Goal: Transaction & Acquisition: Purchase product/service

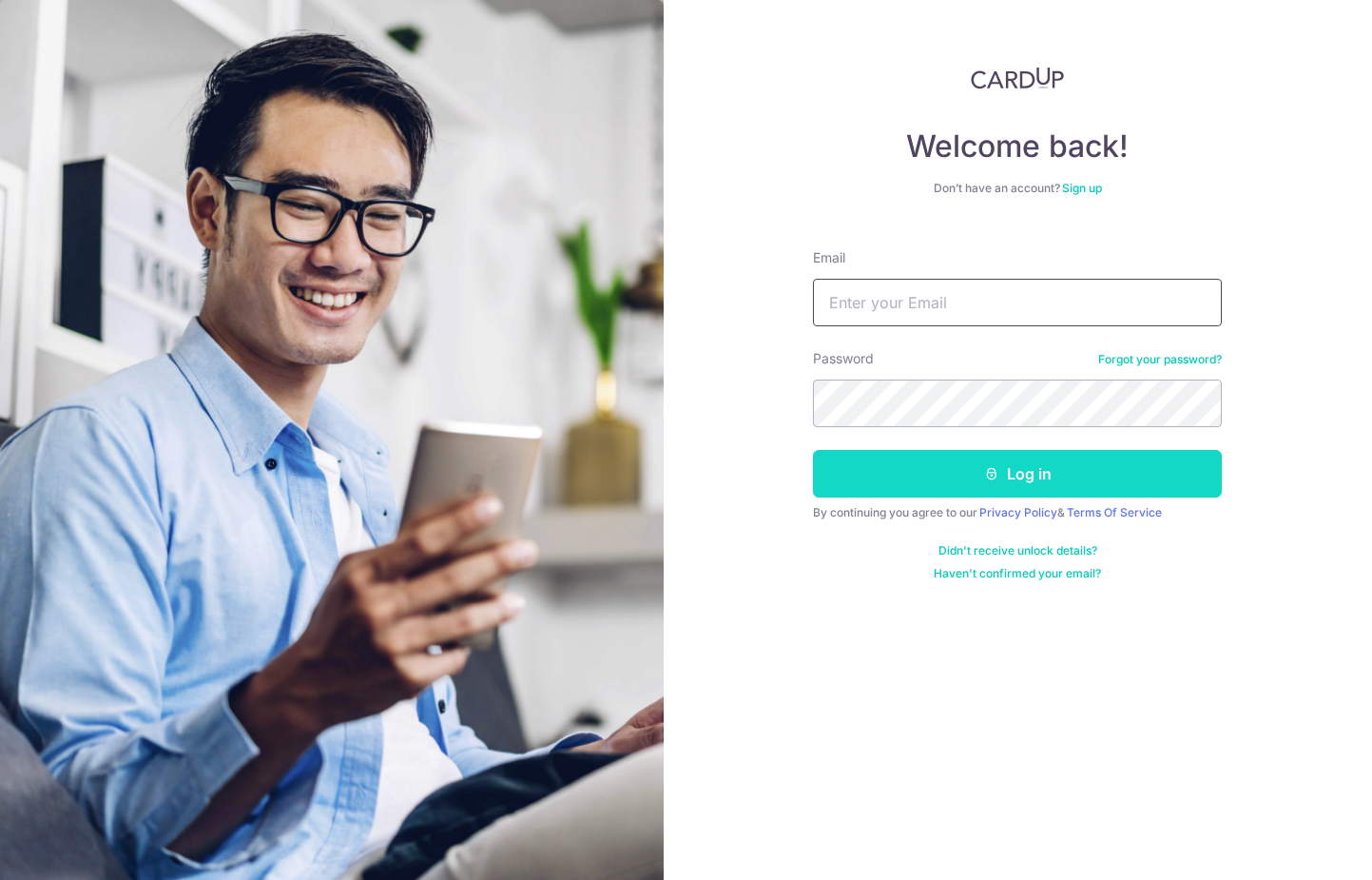
type input "shenkiat.tan@kithkinlaw.com"
click at [1010, 467] on button "Log in" at bounding box center [1017, 473] width 409 height 47
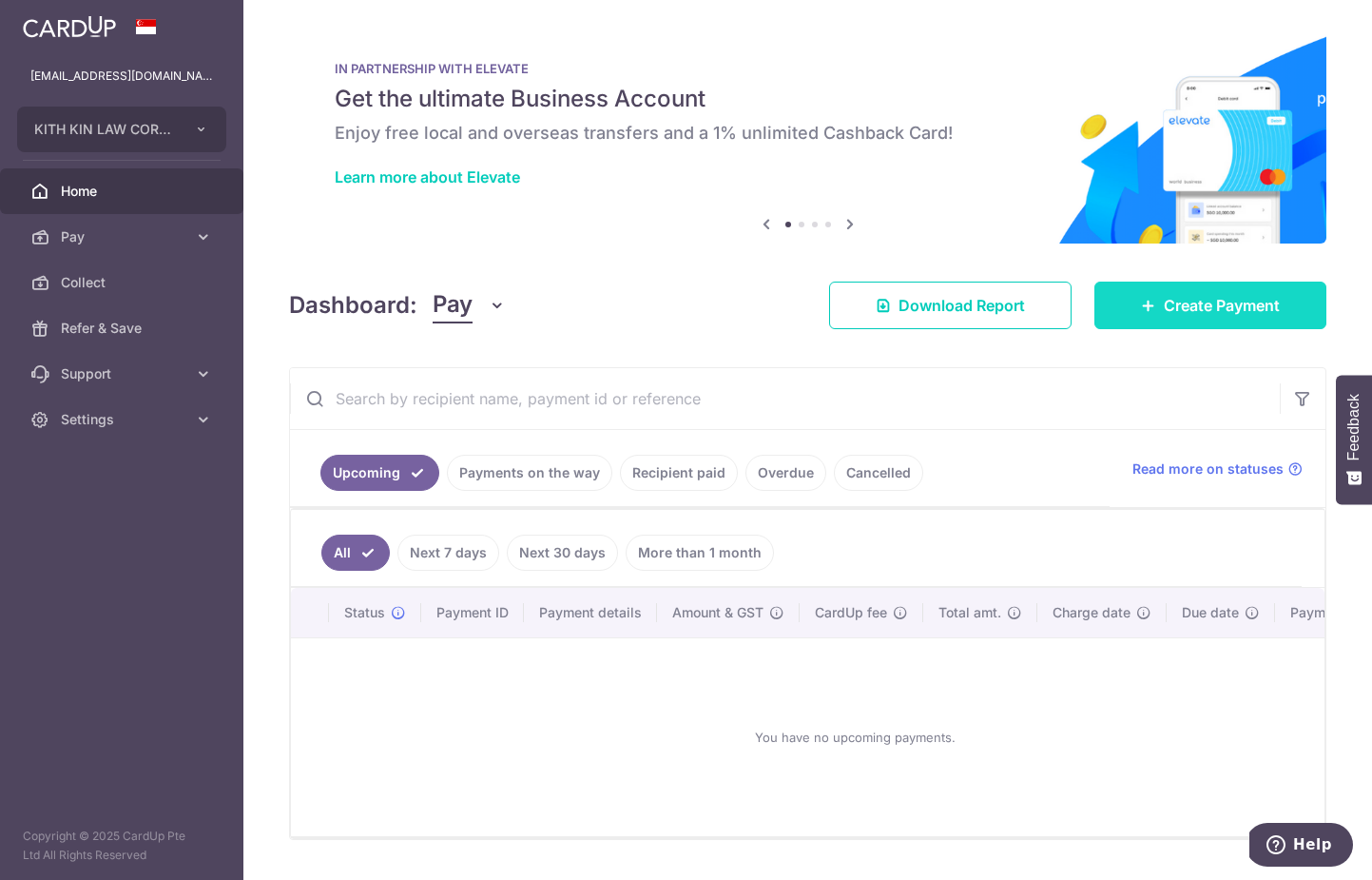
click at [1217, 309] on span "Create Payment" at bounding box center [1222, 305] width 116 height 23
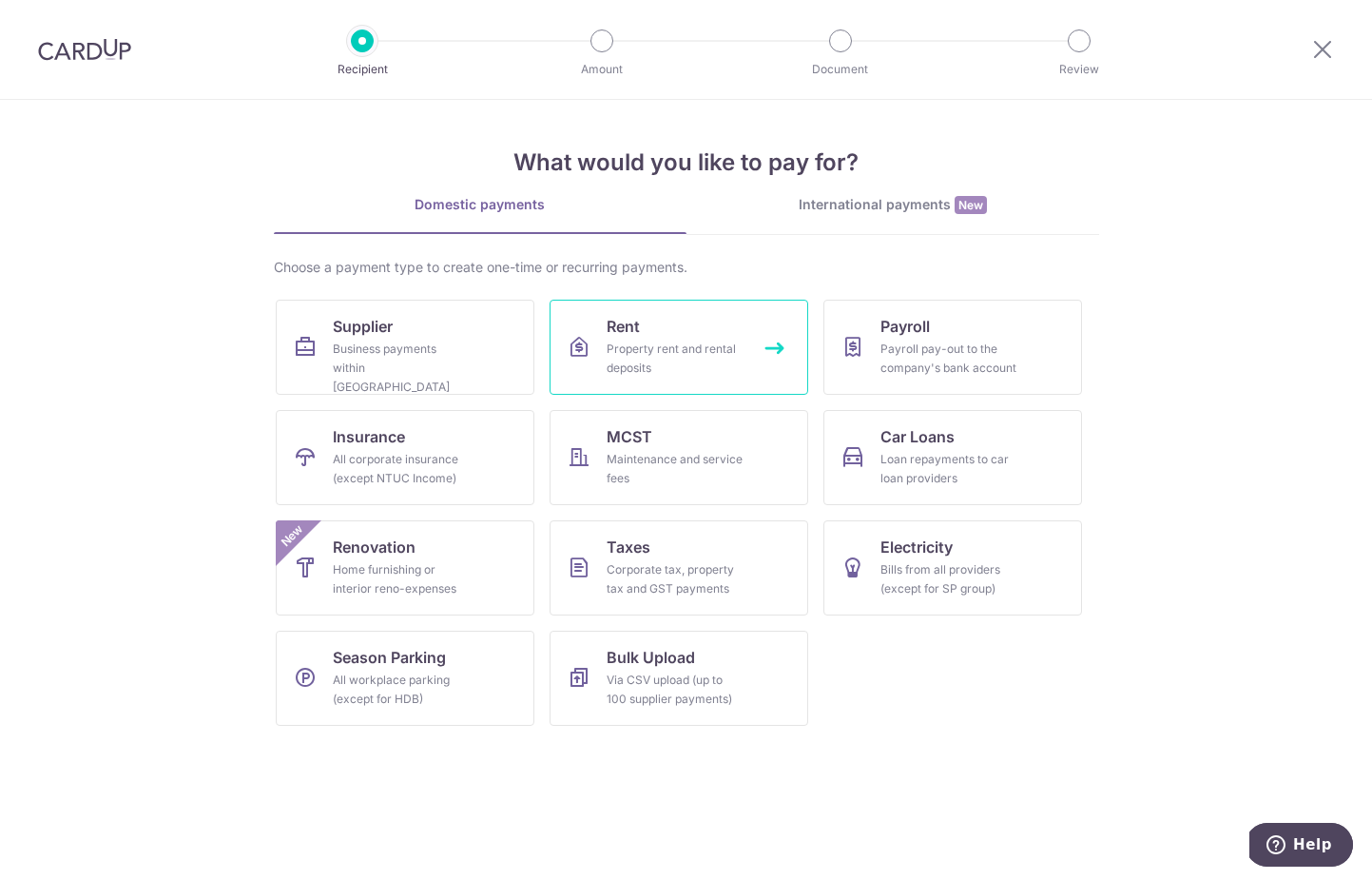
click at [633, 355] on div "Property rent and rental deposits" at bounding box center [675, 358] width 137 height 38
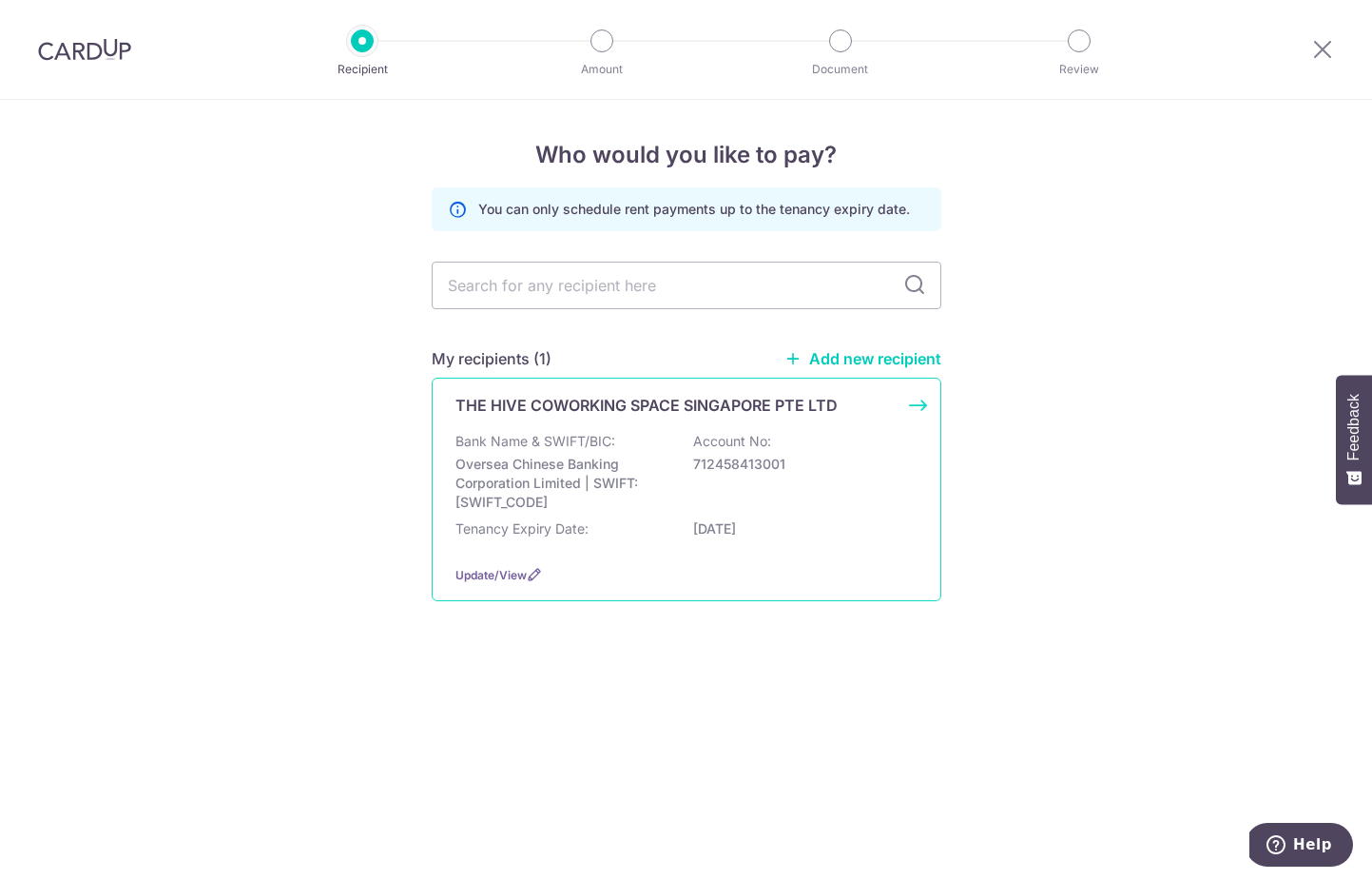
click at [742, 455] on p "712458413001" at bounding box center [799, 463] width 213 height 19
click at [681, 457] on div "Bank Name & SWIFT/BIC: Oversea Chinese Banking Corporation Limited | SWIFT: OCB…" at bounding box center [686, 471] width 462 height 80
click at [627, 429] on div "THE HIVE COWORKING SPACE SINGAPORE PTE LTD Bank Name & SWIFT/BIC: Oversea Chine…" at bounding box center [686, 489] width 510 height 224
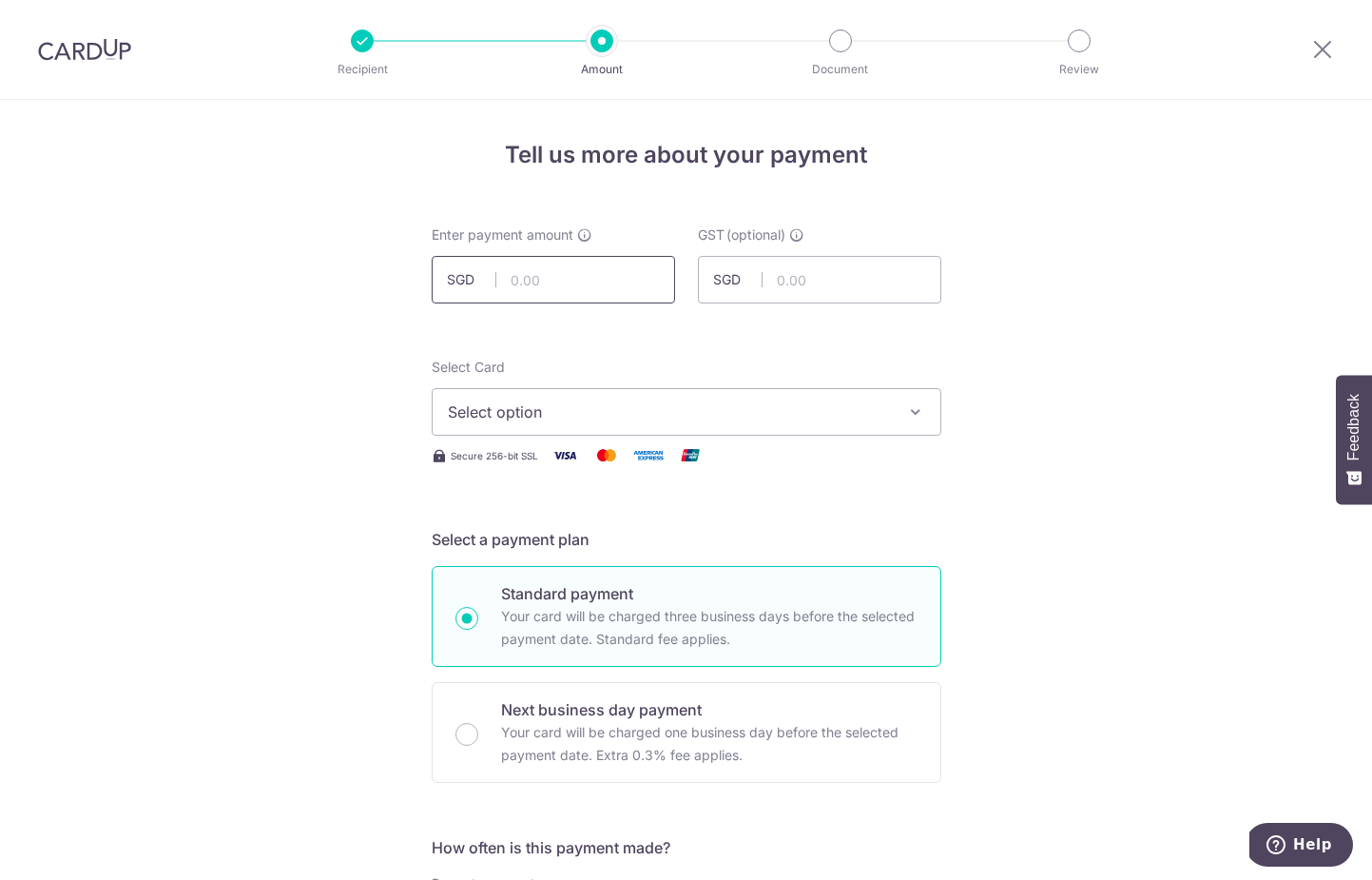
click at [529, 285] on input "text" at bounding box center [553, 280] width 243 height 47
type input "1,526.00"
click at [666, 396] on button "Select option" at bounding box center [686, 412] width 510 height 47
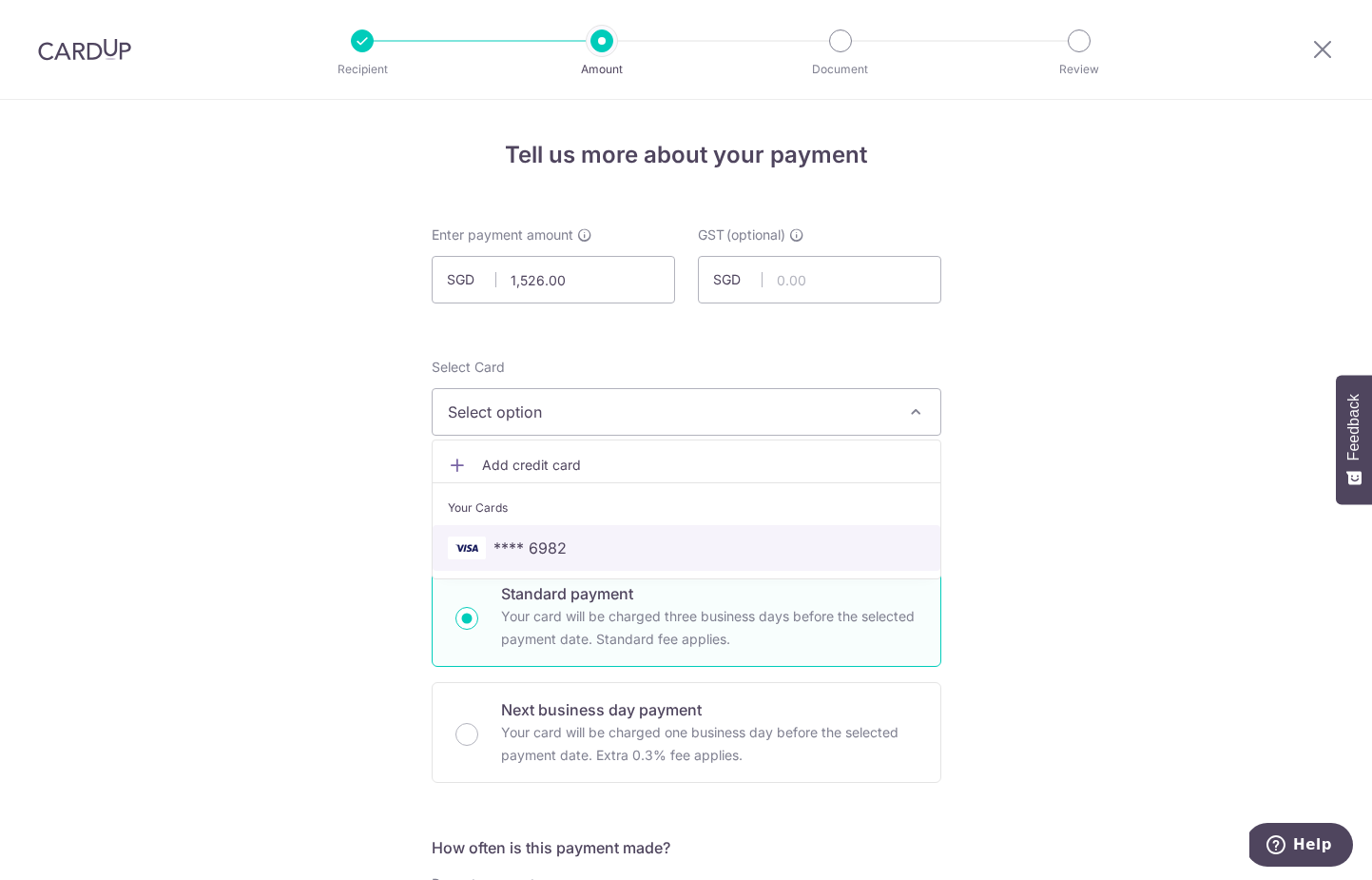
click at [608, 549] on span "**** 6982" at bounding box center [686, 547] width 477 height 23
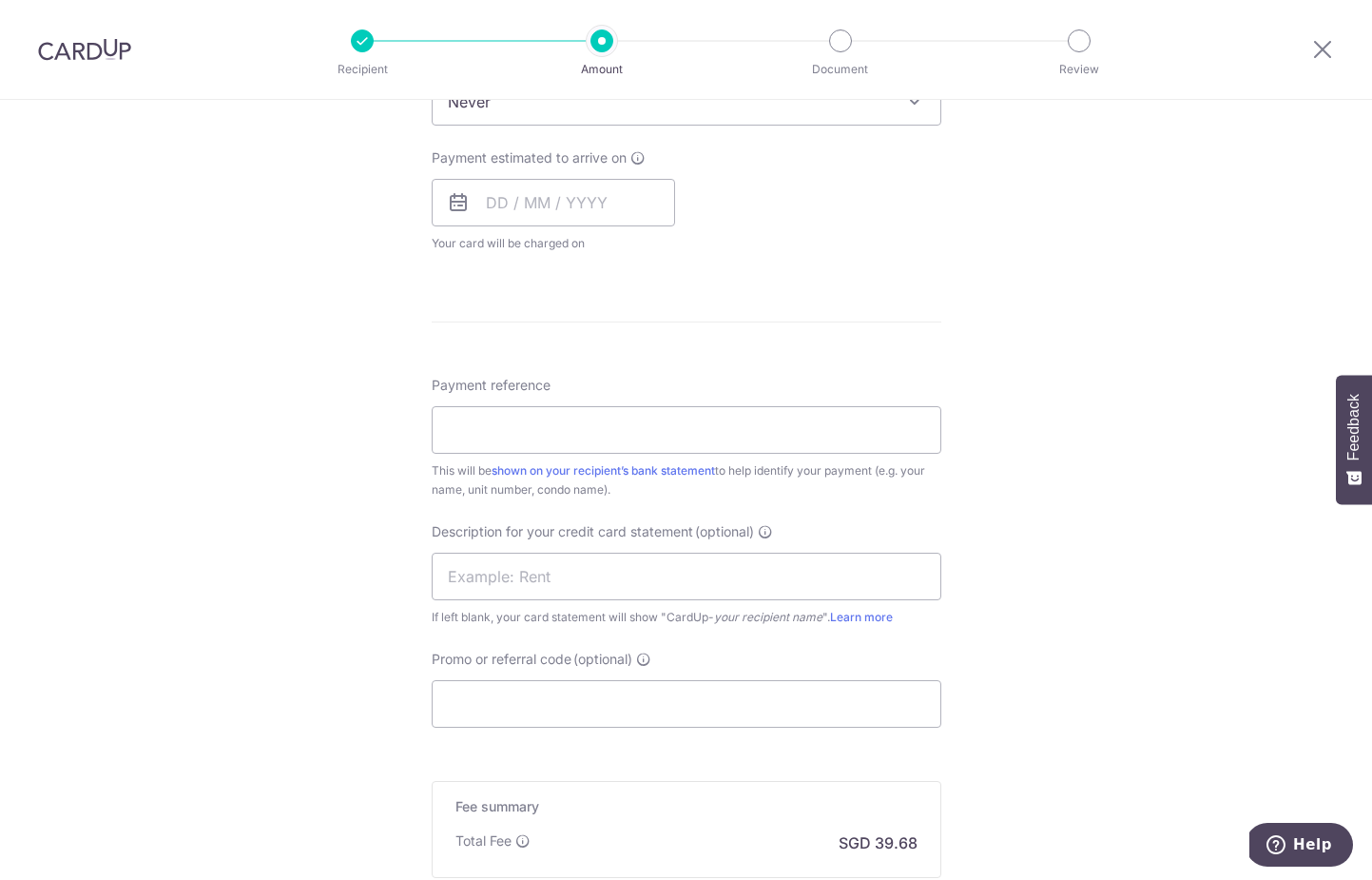
scroll to position [822, 0]
click at [603, 164] on span "Payment estimated to arrive on" at bounding box center [529, 162] width 195 height 19
click at [587, 211] on input "text" at bounding box center [553, 207] width 243 height 47
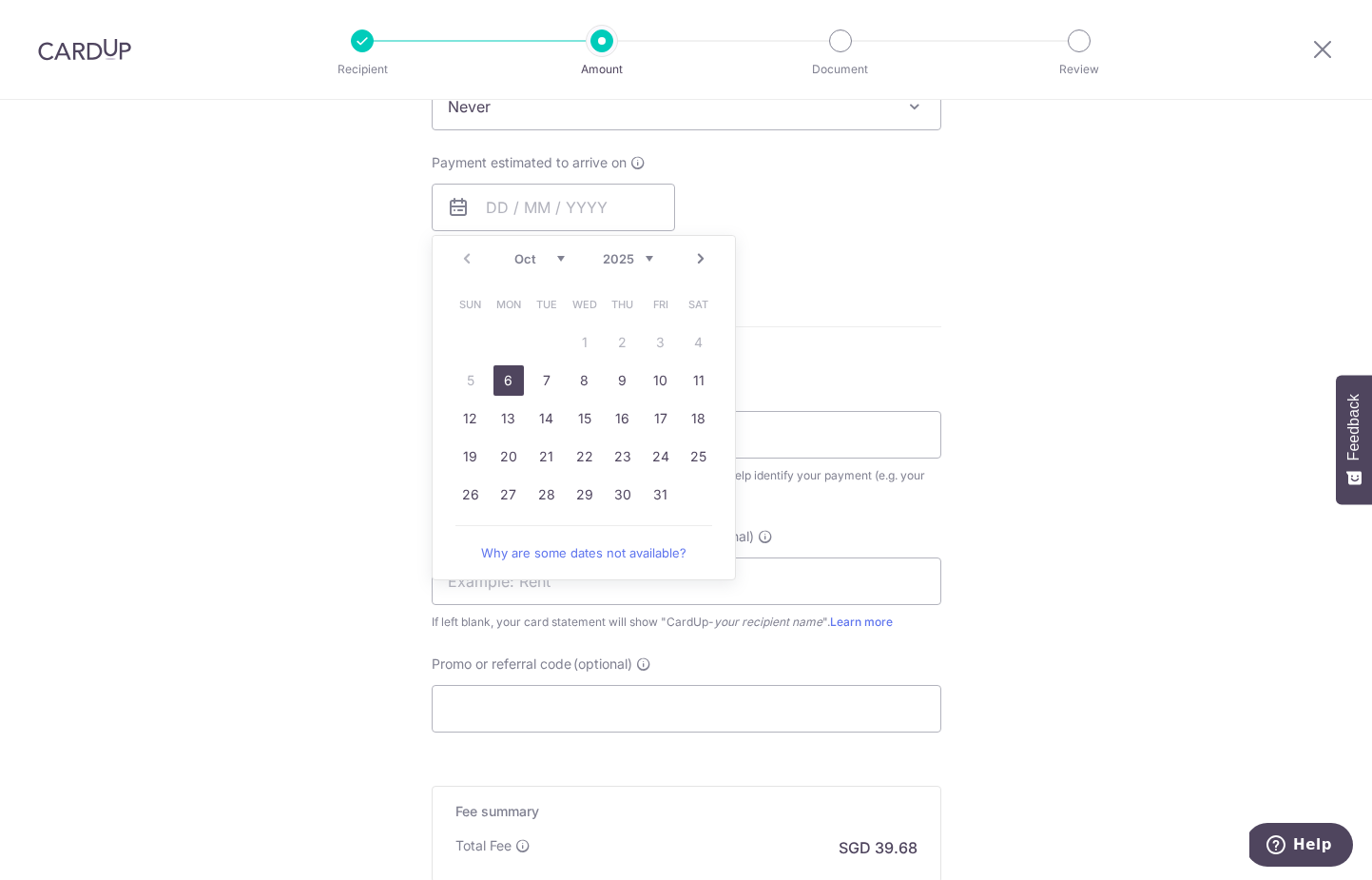
click at [516, 373] on link "6" at bounding box center [509, 380] width 31 height 31
type input "06/10/2025"
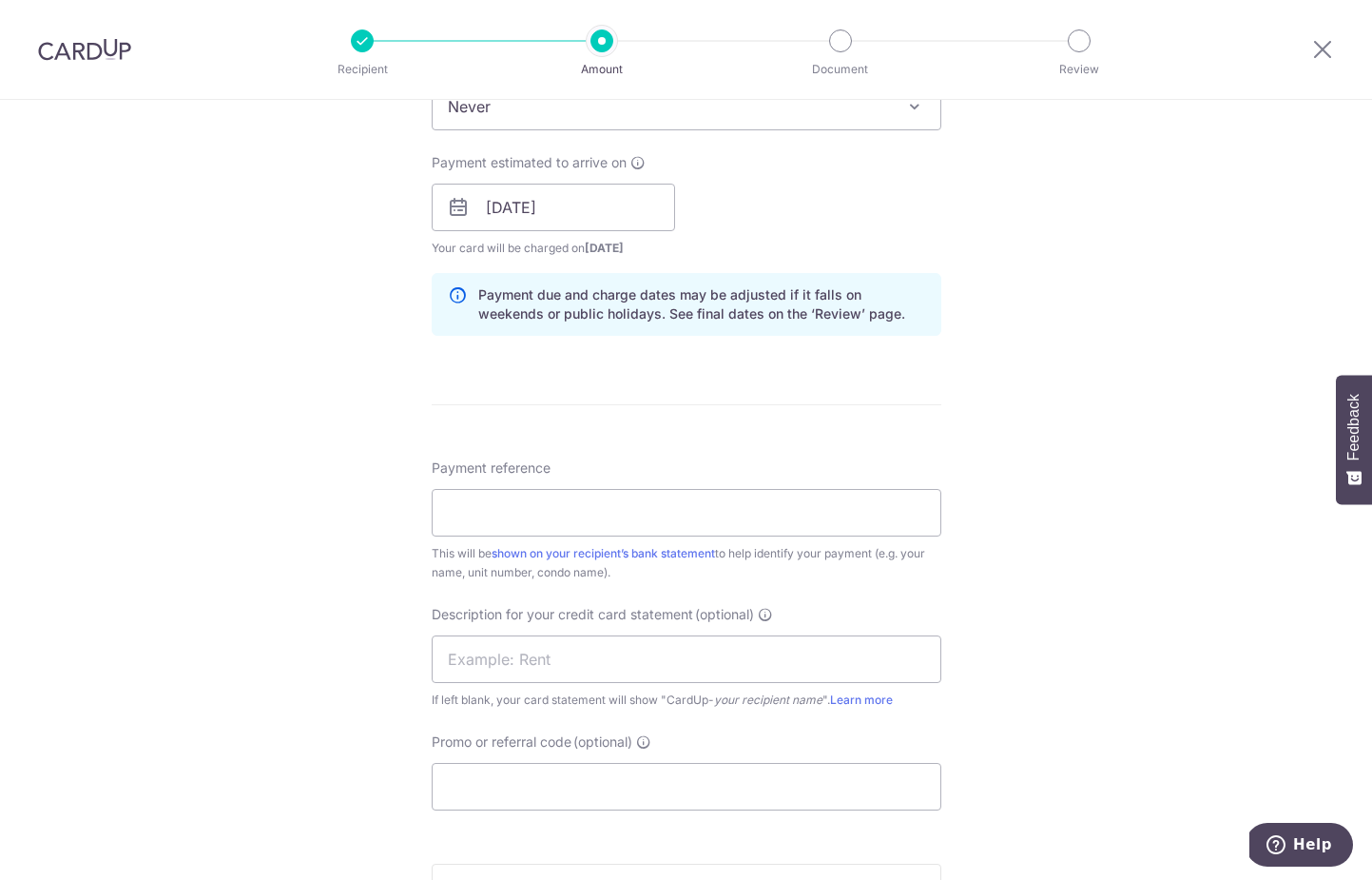
click at [905, 259] on div "How often is this payment made? Repeat payment Never Every week Every month Eve…" at bounding box center [686, 182] width 510 height 337
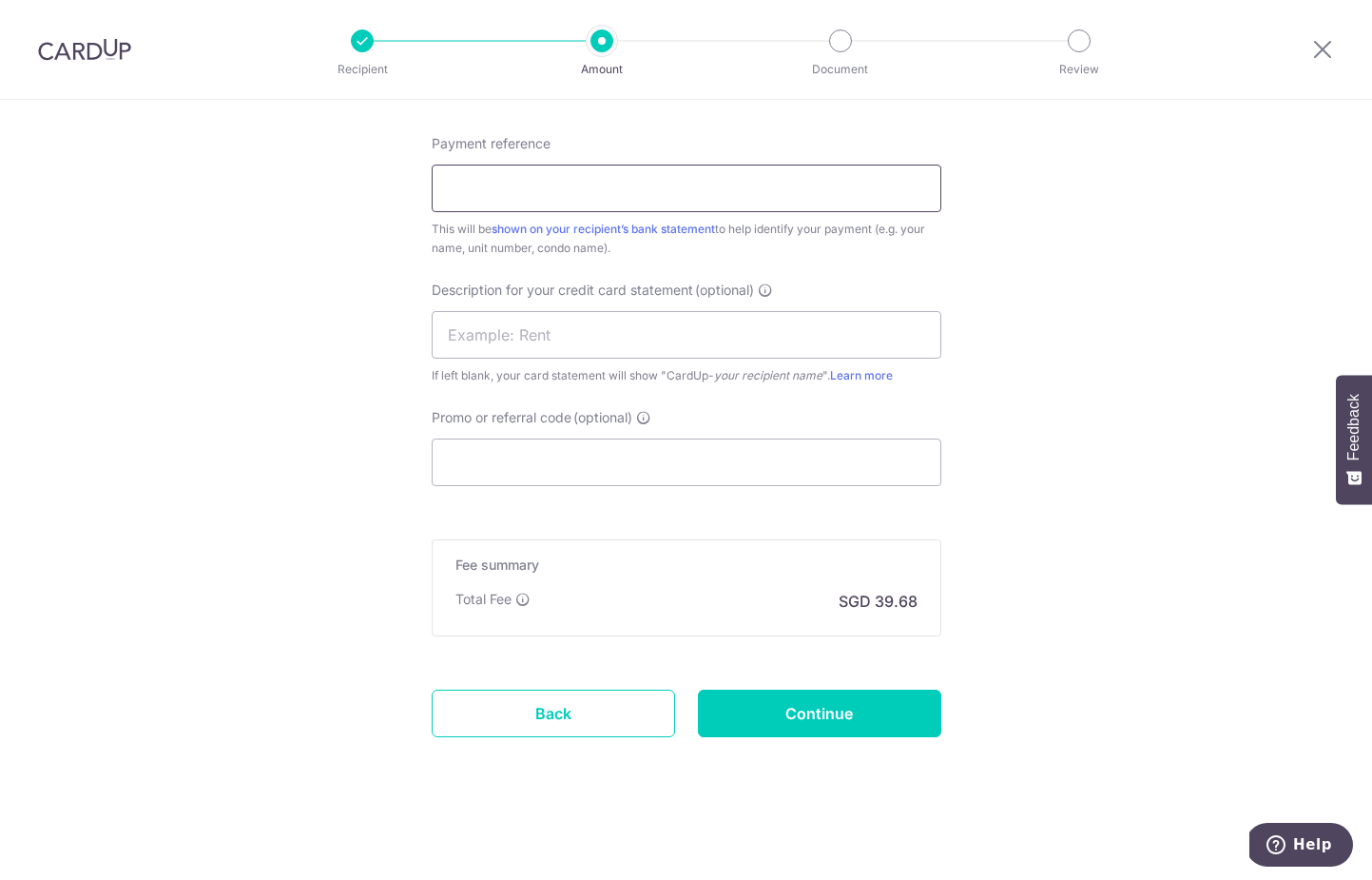
click at [610, 191] on input "Payment reference" at bounding box center [686, 188] width 510 height 47
paste input "SG01-25-1388"
type input "SG01-25-1388 Kith & Kin"
click at [532, 330] on input "text" at bounding box center [686, 335] width 510 height 47
paste input "SG01-25-1388"
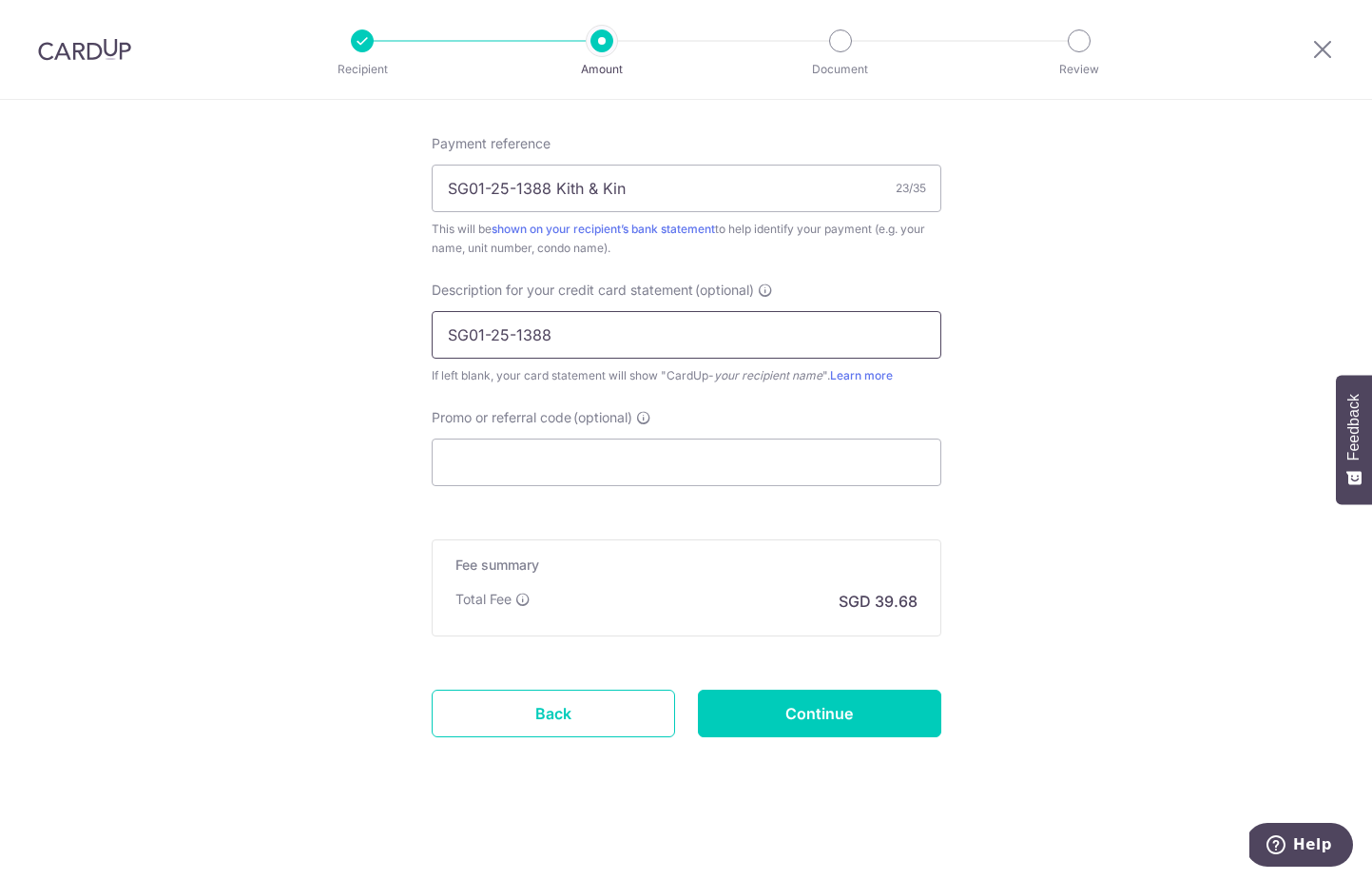
click at [439, 333] on input "SG01-25-1388" at bounding box center [686, 335] width 510 height 47
click at [588, 334] on input "NBR01-25-1388" at bounding box center [686, 335] width 510 height 47
type input "NBR Rent [DATE]"
click at [538, 458] on input "Promo or referral code (optional)" at bounding box center [686, 462] width 510 height 47
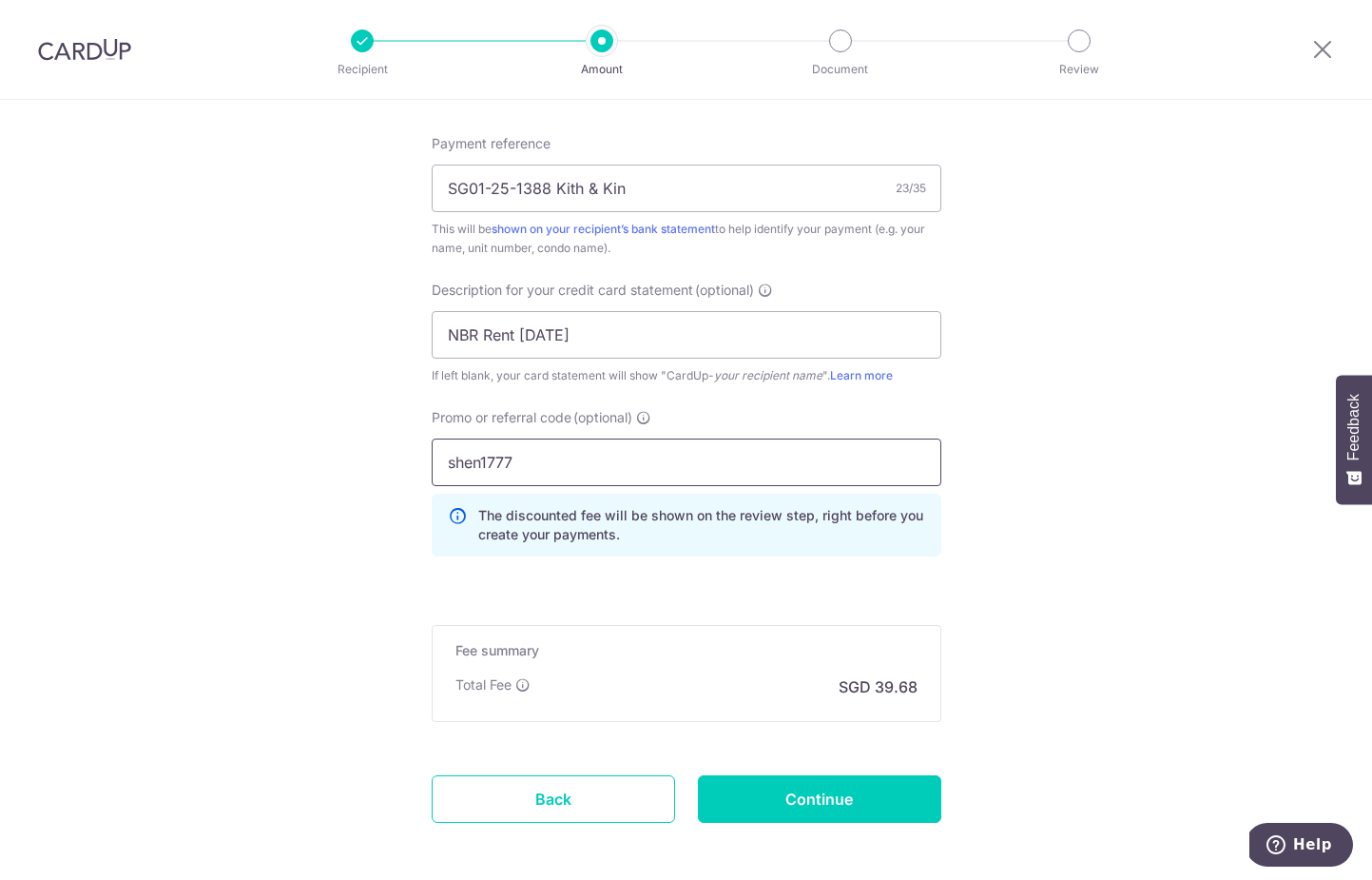
type input "shen1777"
click at [839, 793] on input "Continue" at bounding box center [819, 798] width 243 height 47
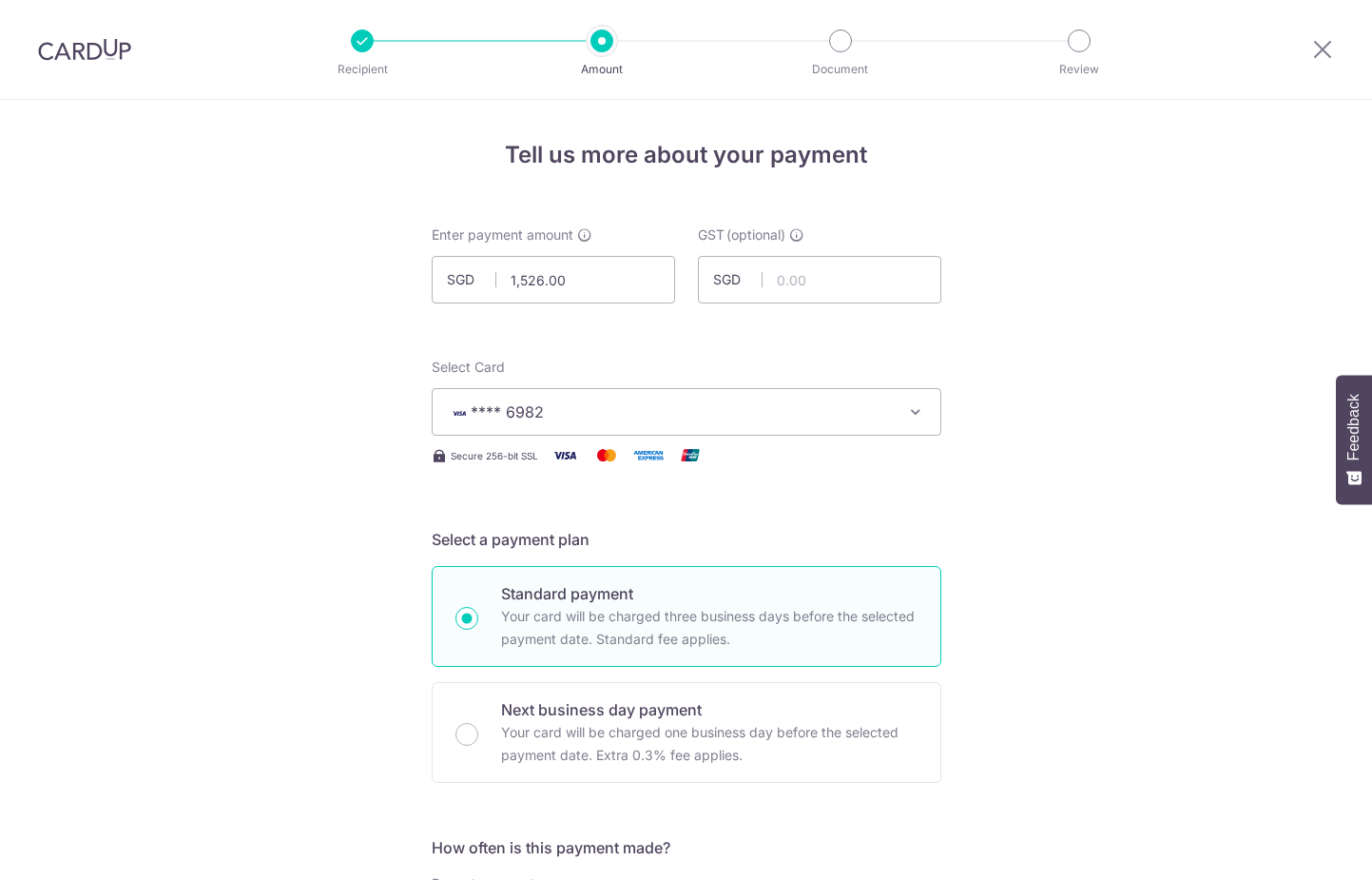
scroll to position [1265, 0]
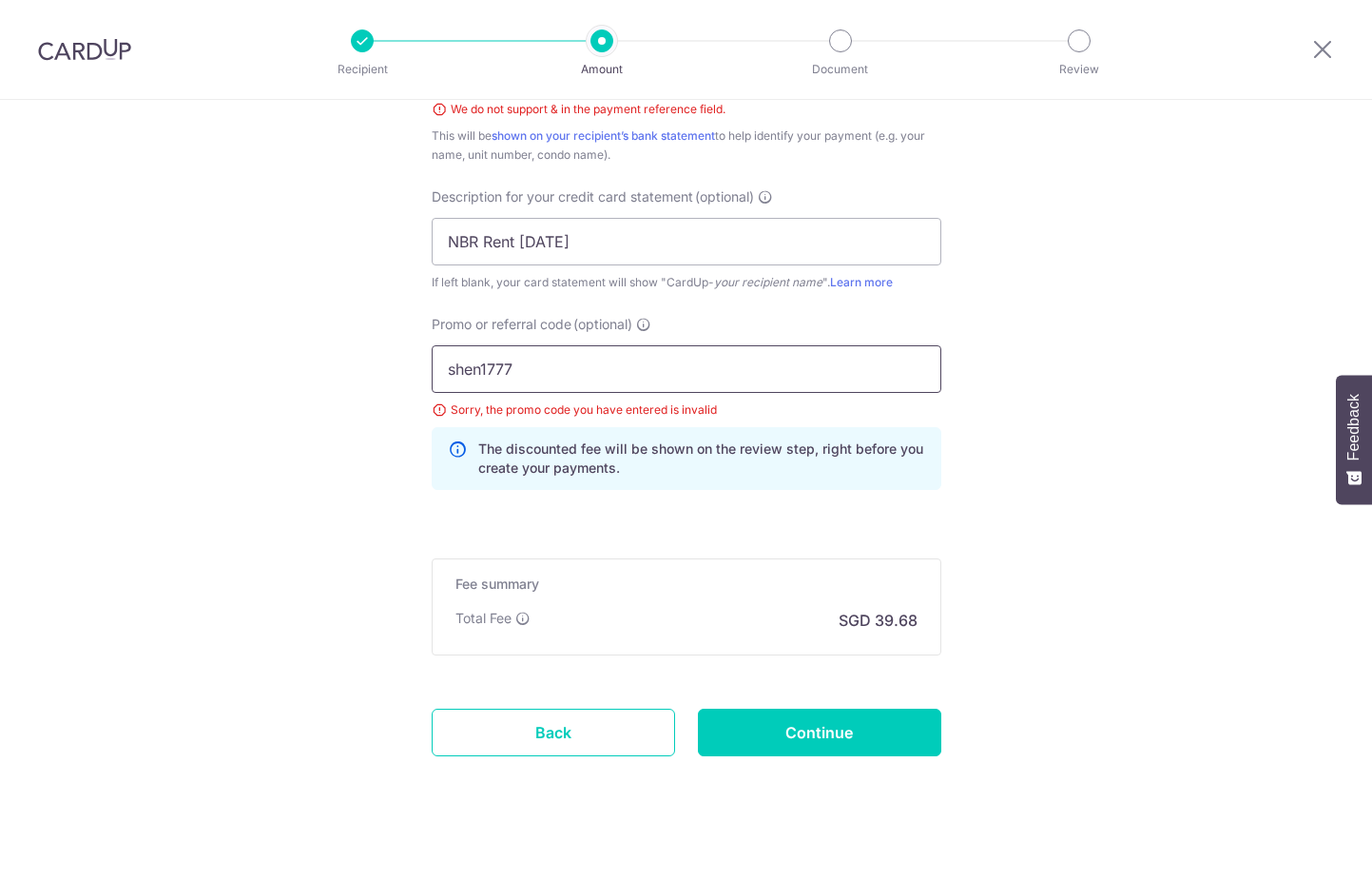
click at [620, 372] on input "shen1777" at bounding box center [686, 369] width 510 height 47
type input "shen177"
click at [807, 739] on input "Continue" at bounding box center [819, 732] width 243 height 47
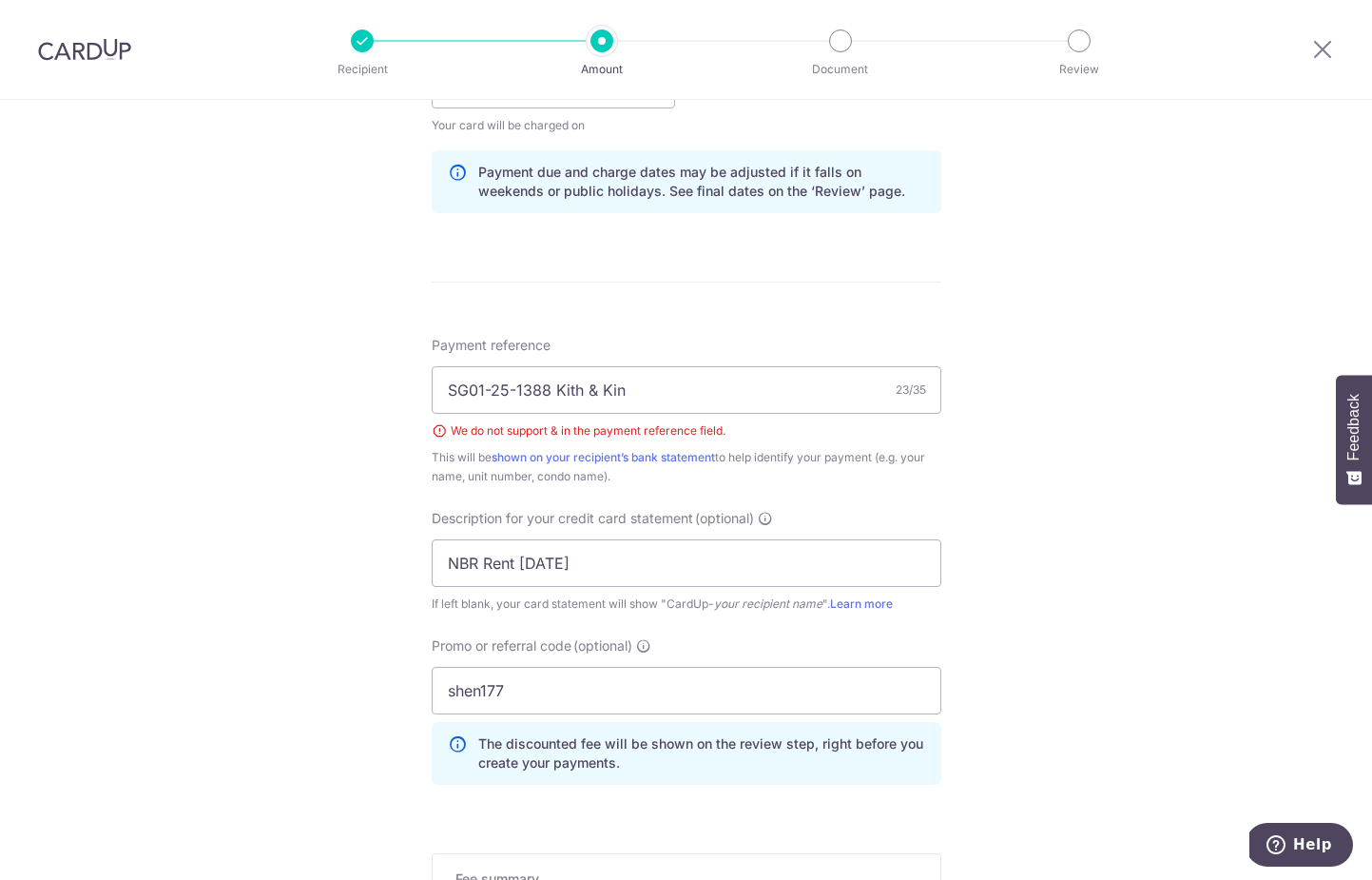
scroll to position [910, 0]
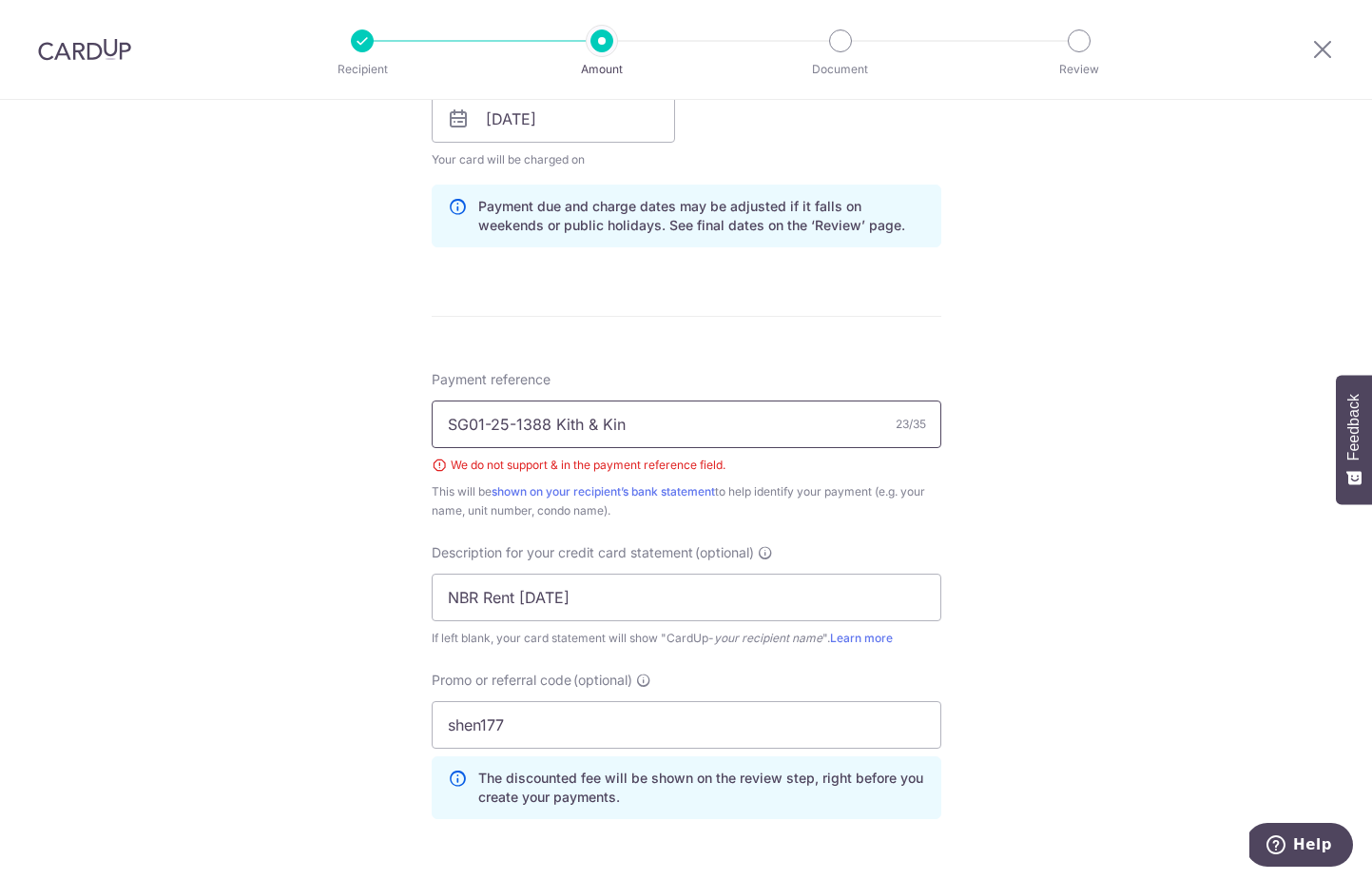
click at [514, 429] on input "SG01-25-1388 Kith & Kin" at bounding box center [686, 424] width 510 height 47
click at [580, 426] on input "SG01251388 Kith & Kin" at bounding box center [686, 424] width 510 height 47
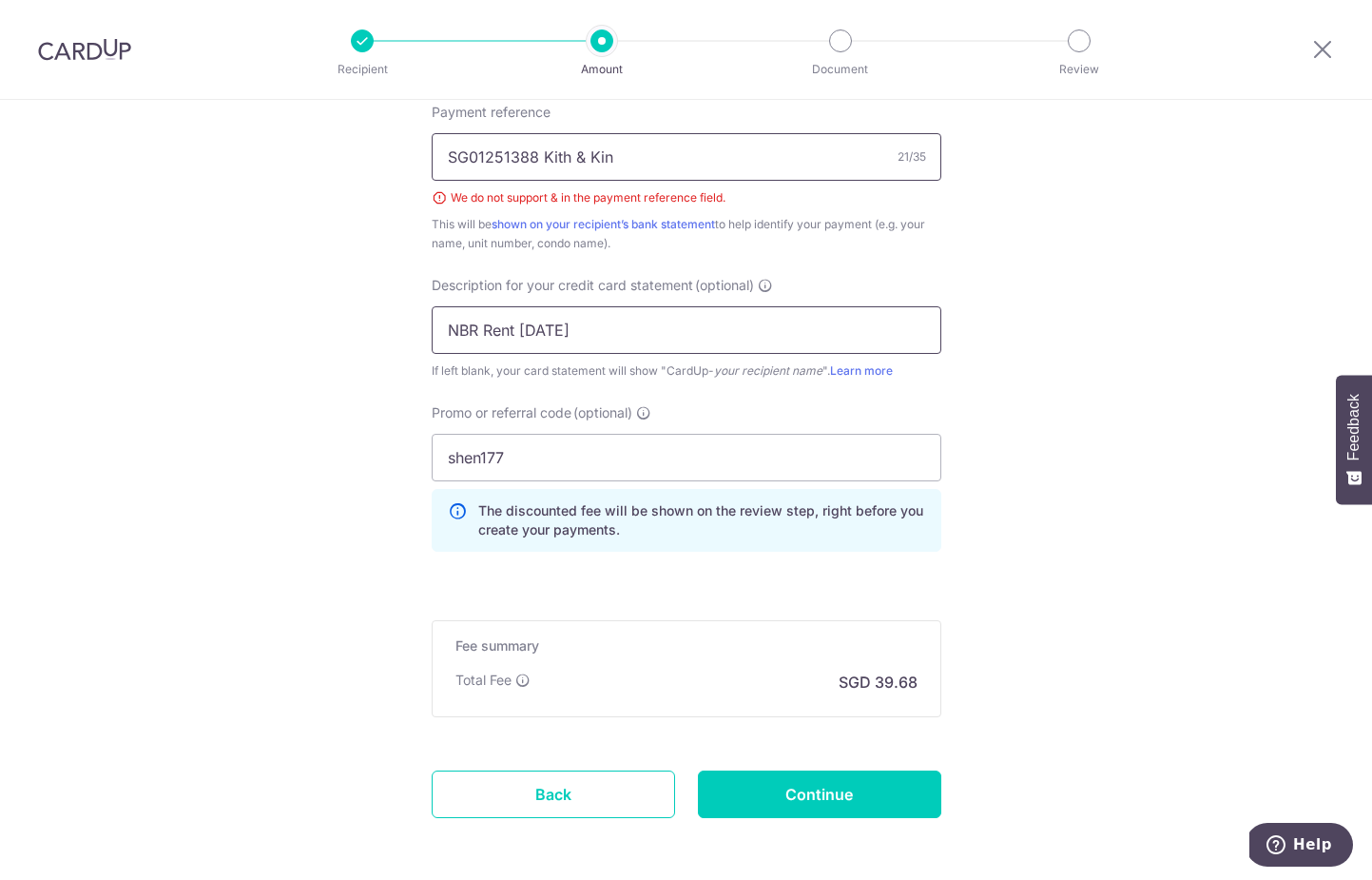
scroll to position [1258, 0]
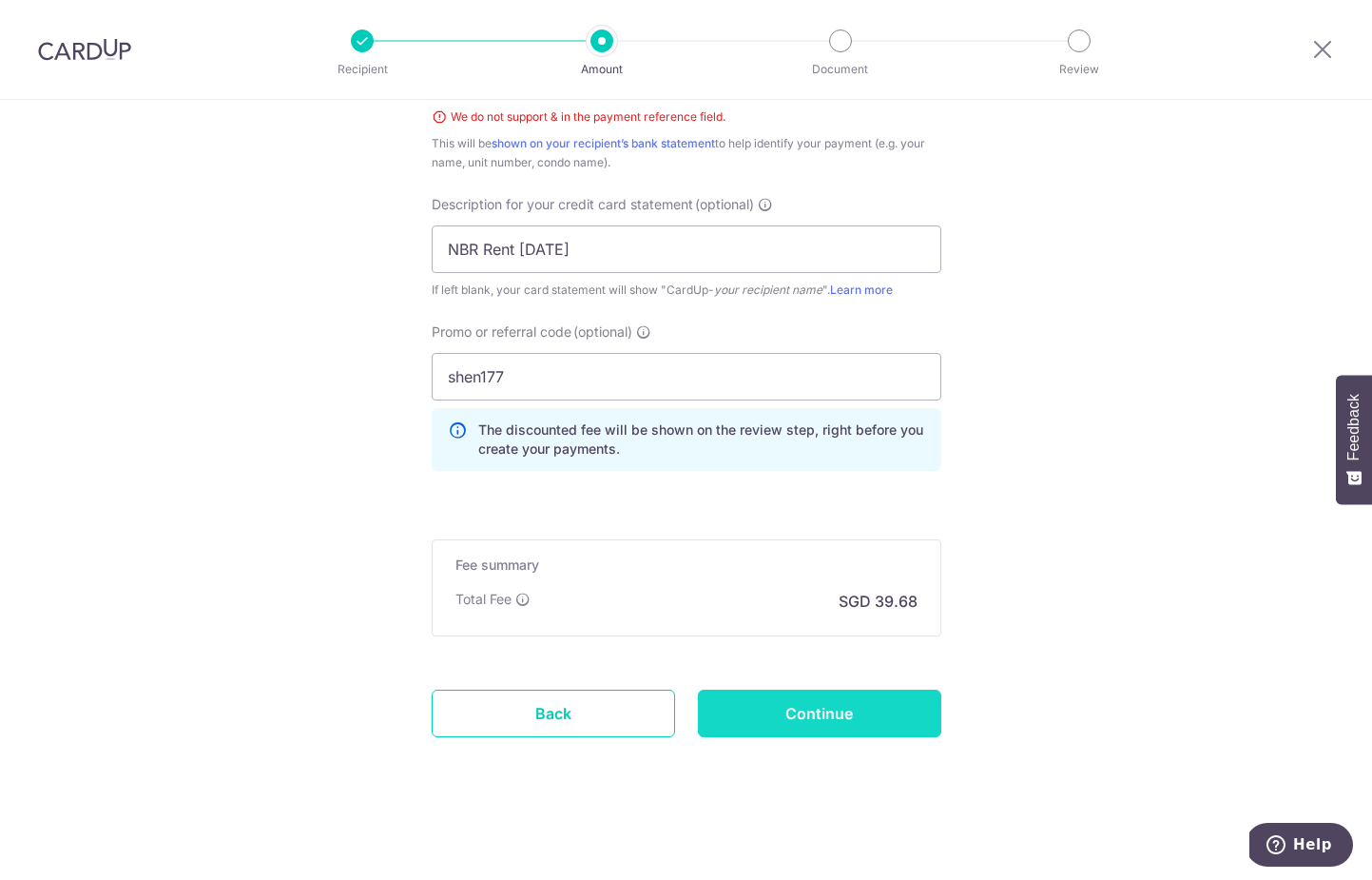
type input "SG01251388 Kith & Kin"
click at [783, 727] on input "Continue" at bounding box center [819, 713] width 243 height 47
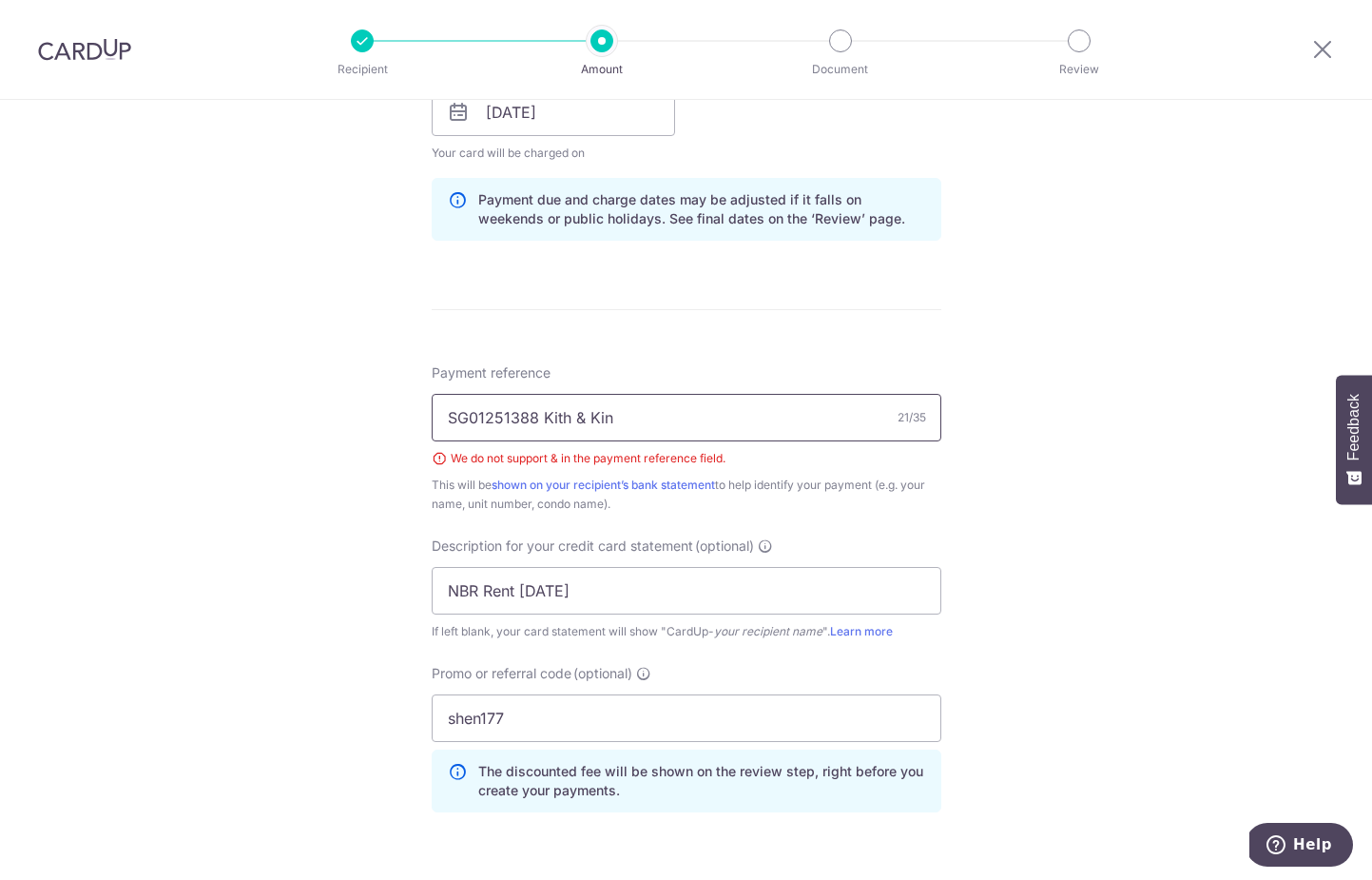
click at [581, 415] on input "SG01251388 Kith & Kin" at bounding box center [686, 417] width 510 height 47
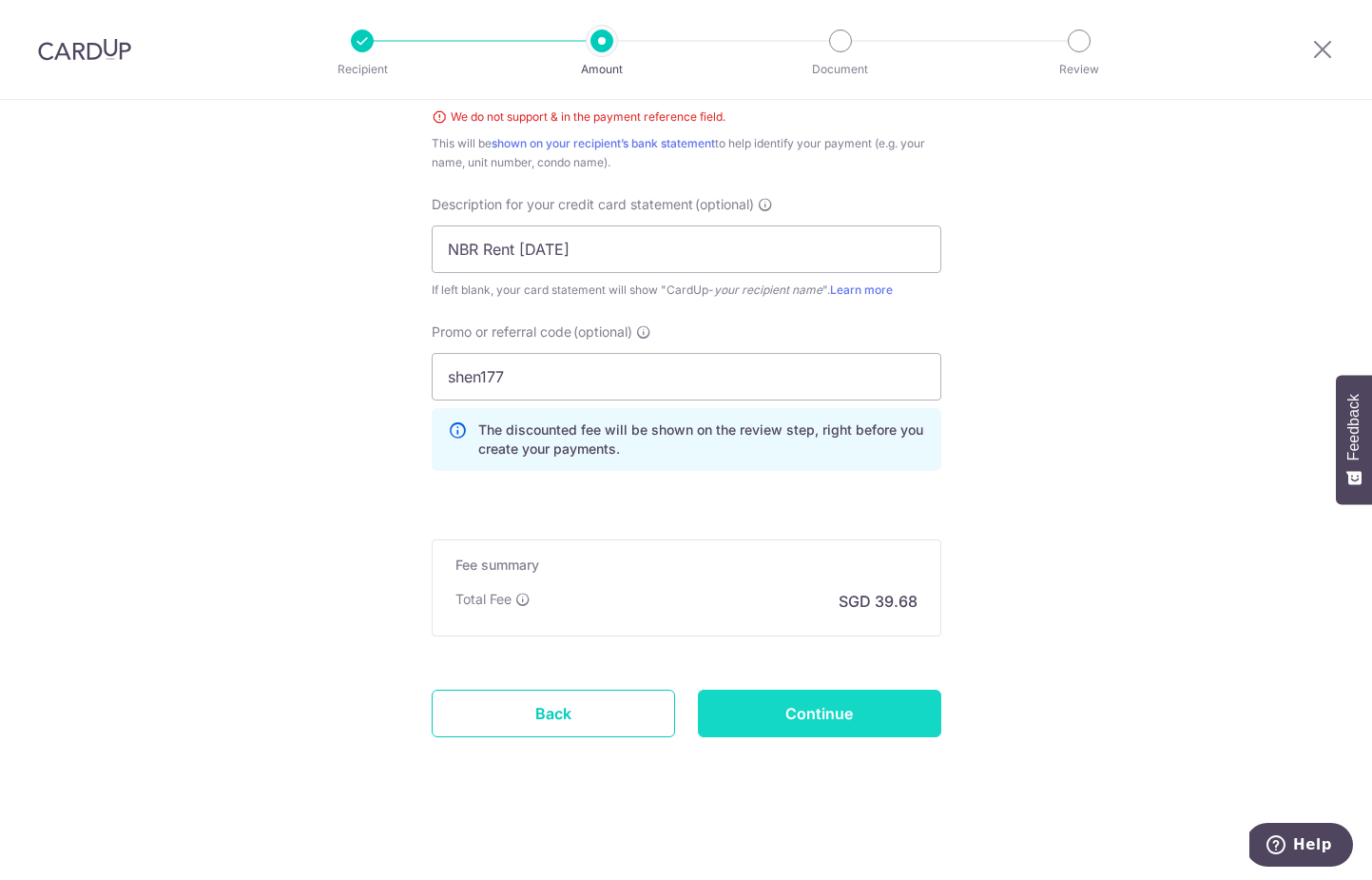
type input "SG01251388Kith&Kin"
click at [837, 735] on input "Continue" at bounding box center [819, 713] width 243 height 47
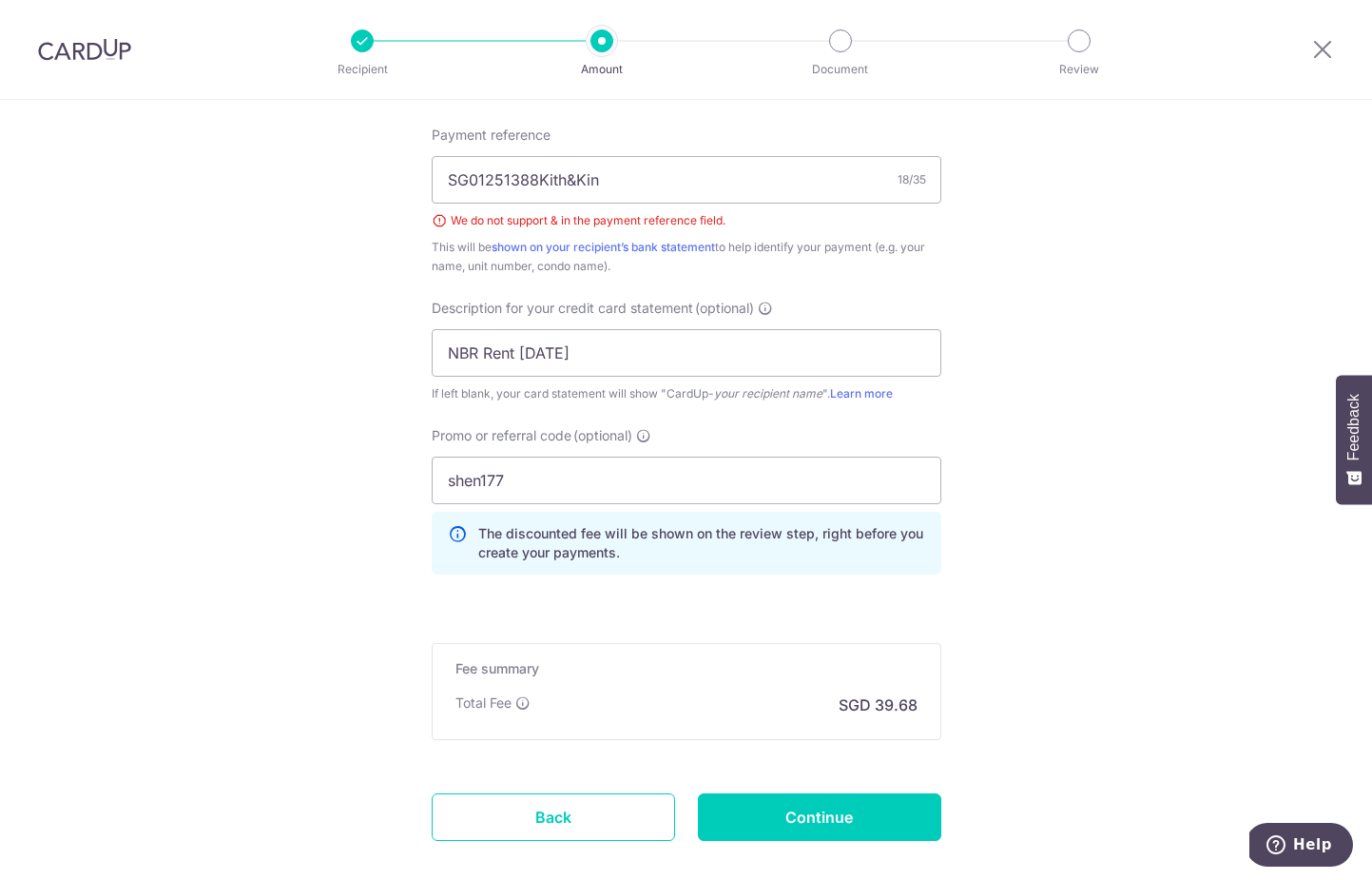
scroll to position [904, 0]
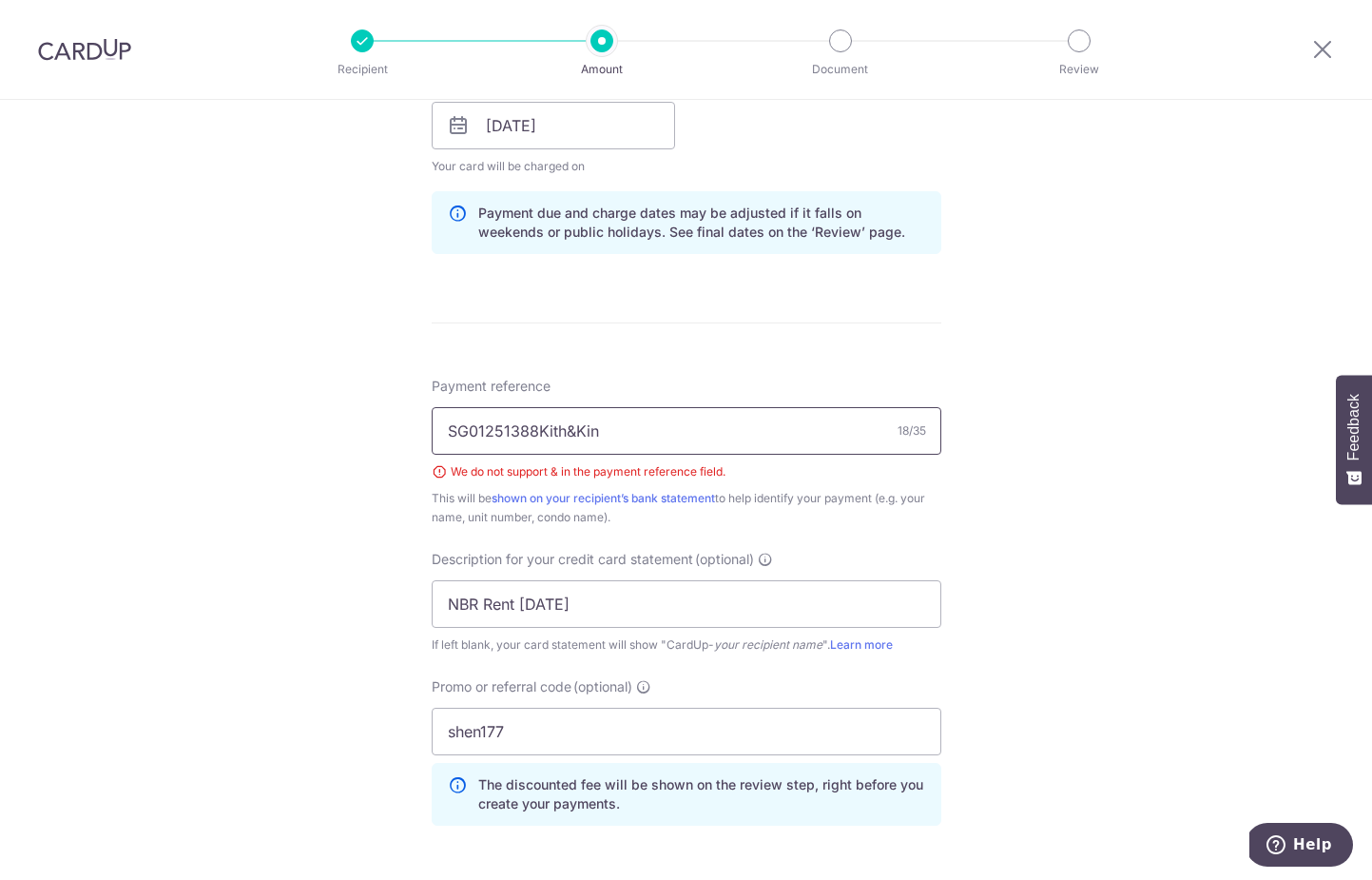
click at [565, 423] on input "SG01251388Kith&Kin" at bounding box center [686, 431] width 510 height 47
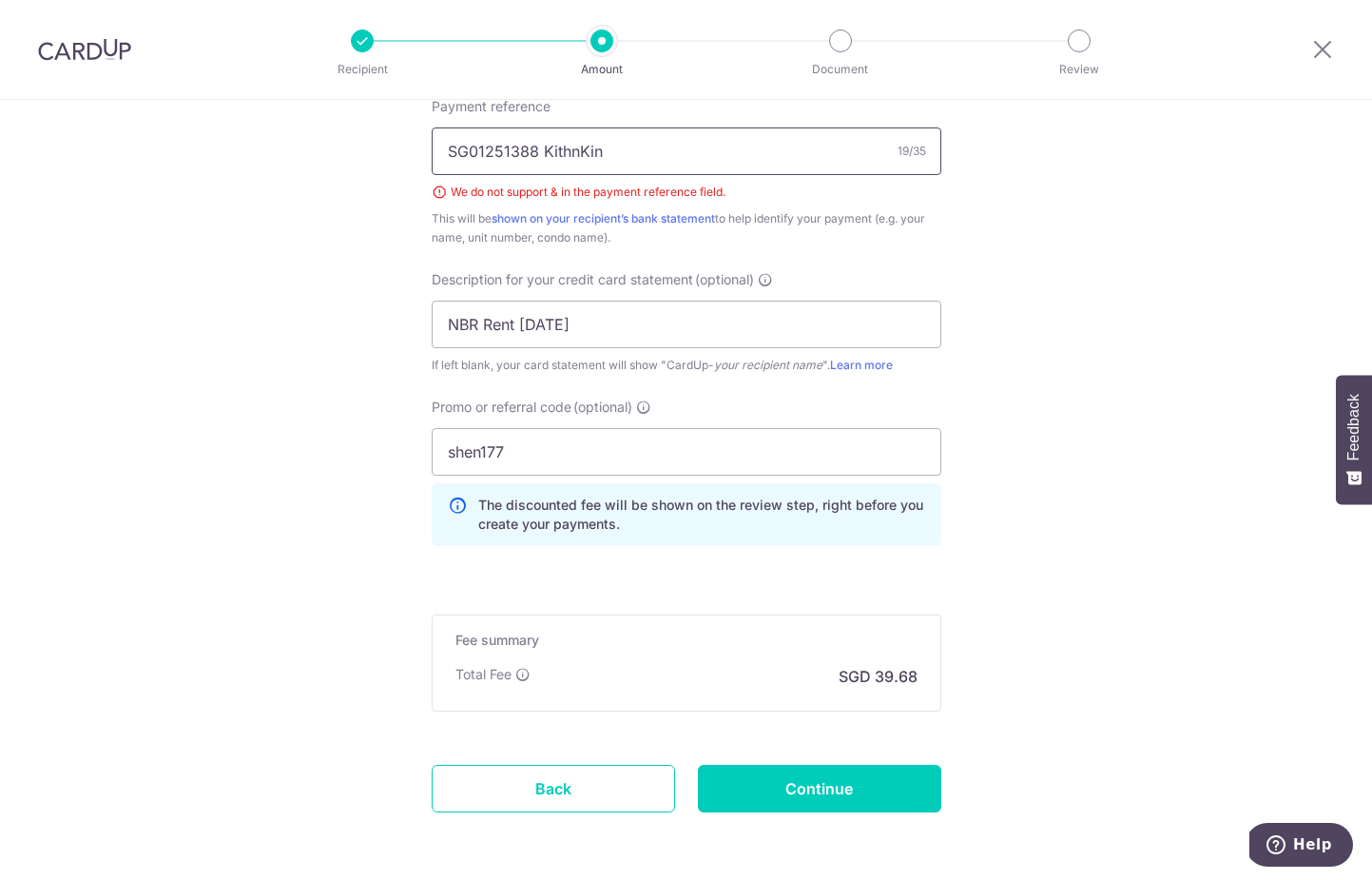
scroll to position [1258, 0]
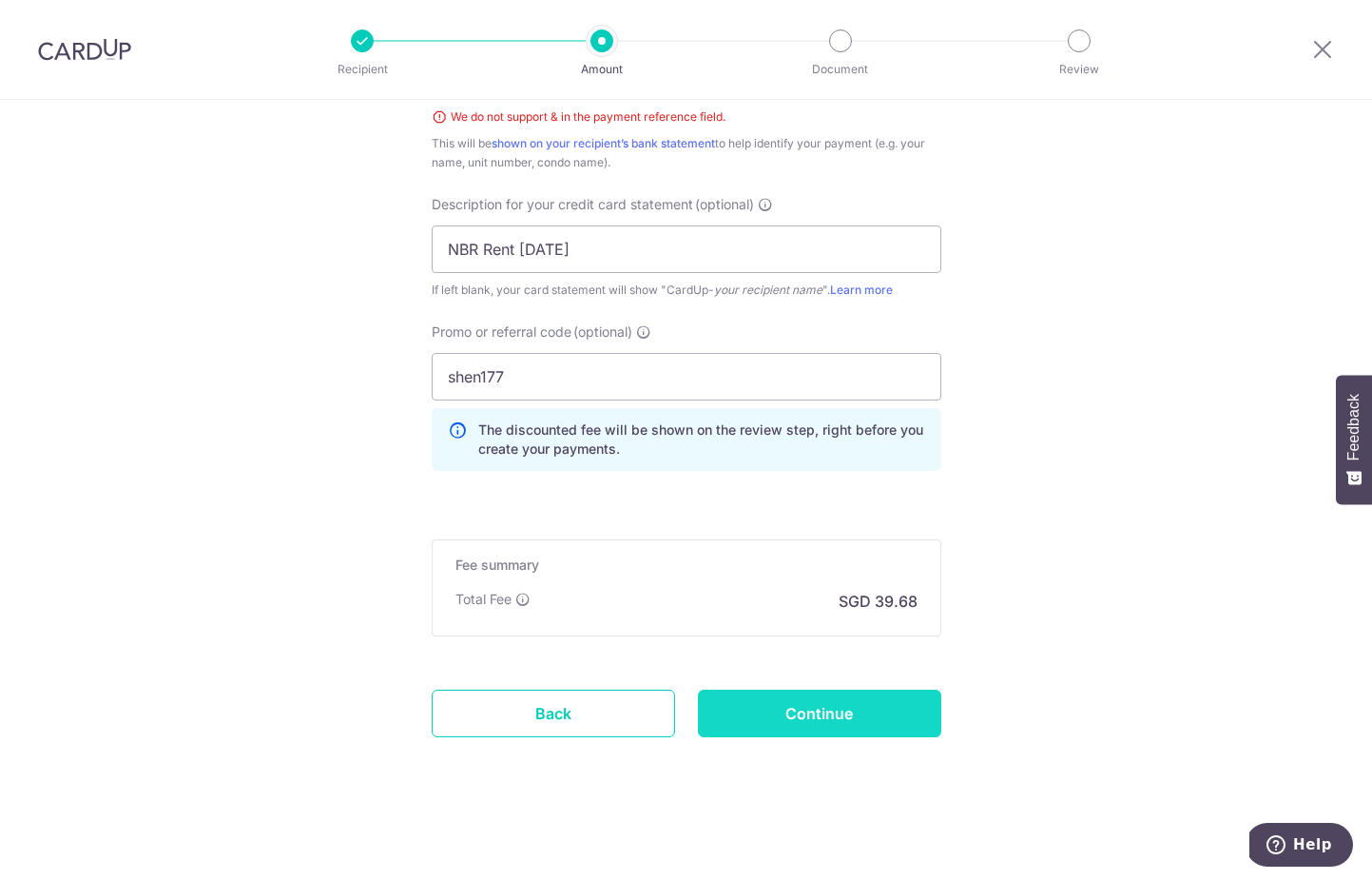
type input "SG01251388 KithnKin"
click at [830, 724] on input "Continue" at bounding box center [819, 713] width 243 height 47
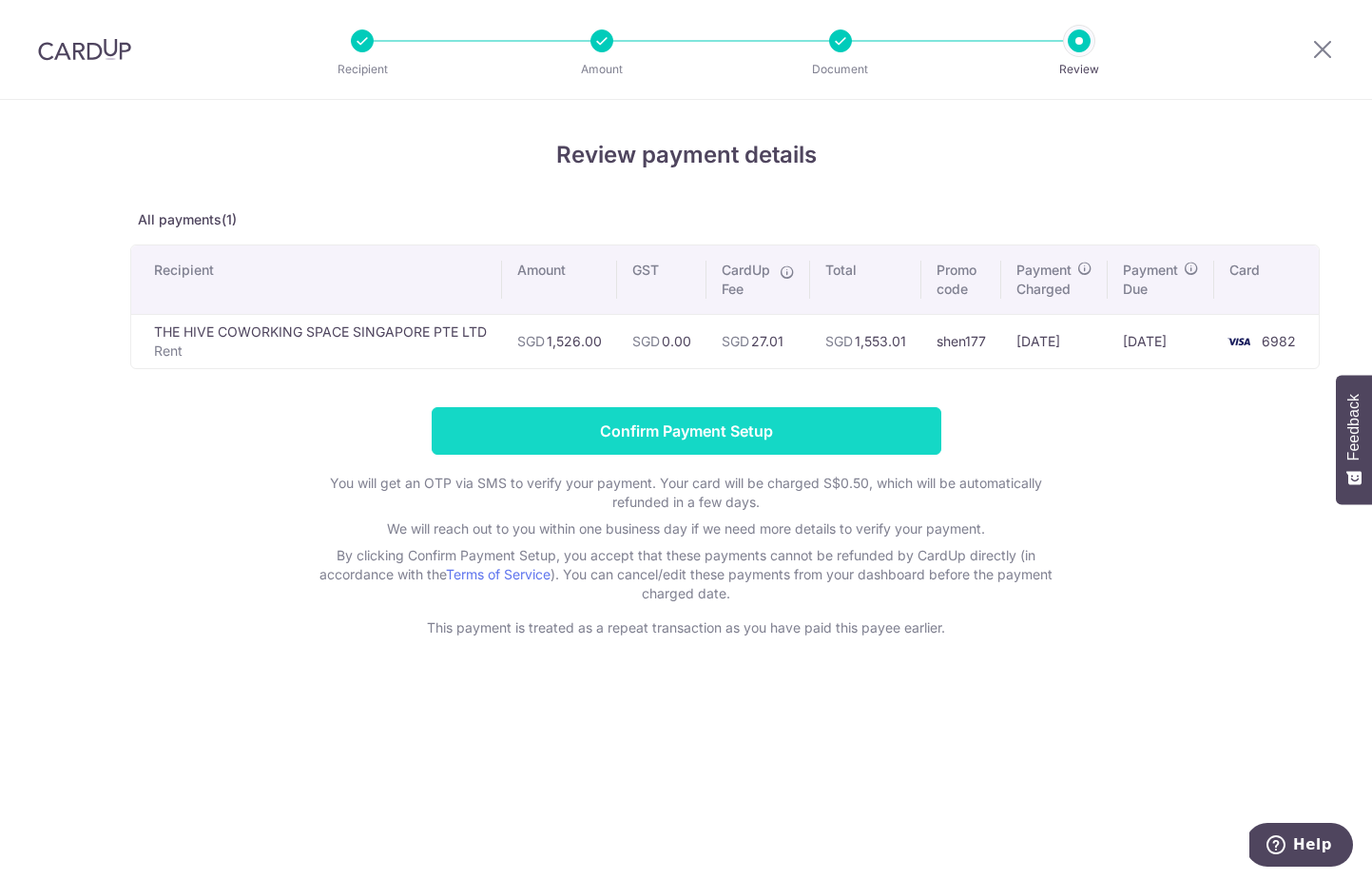
click at [887, 430] on input "Confirm Payment Setup" at bounding box center [686, 431] width 510 height 47
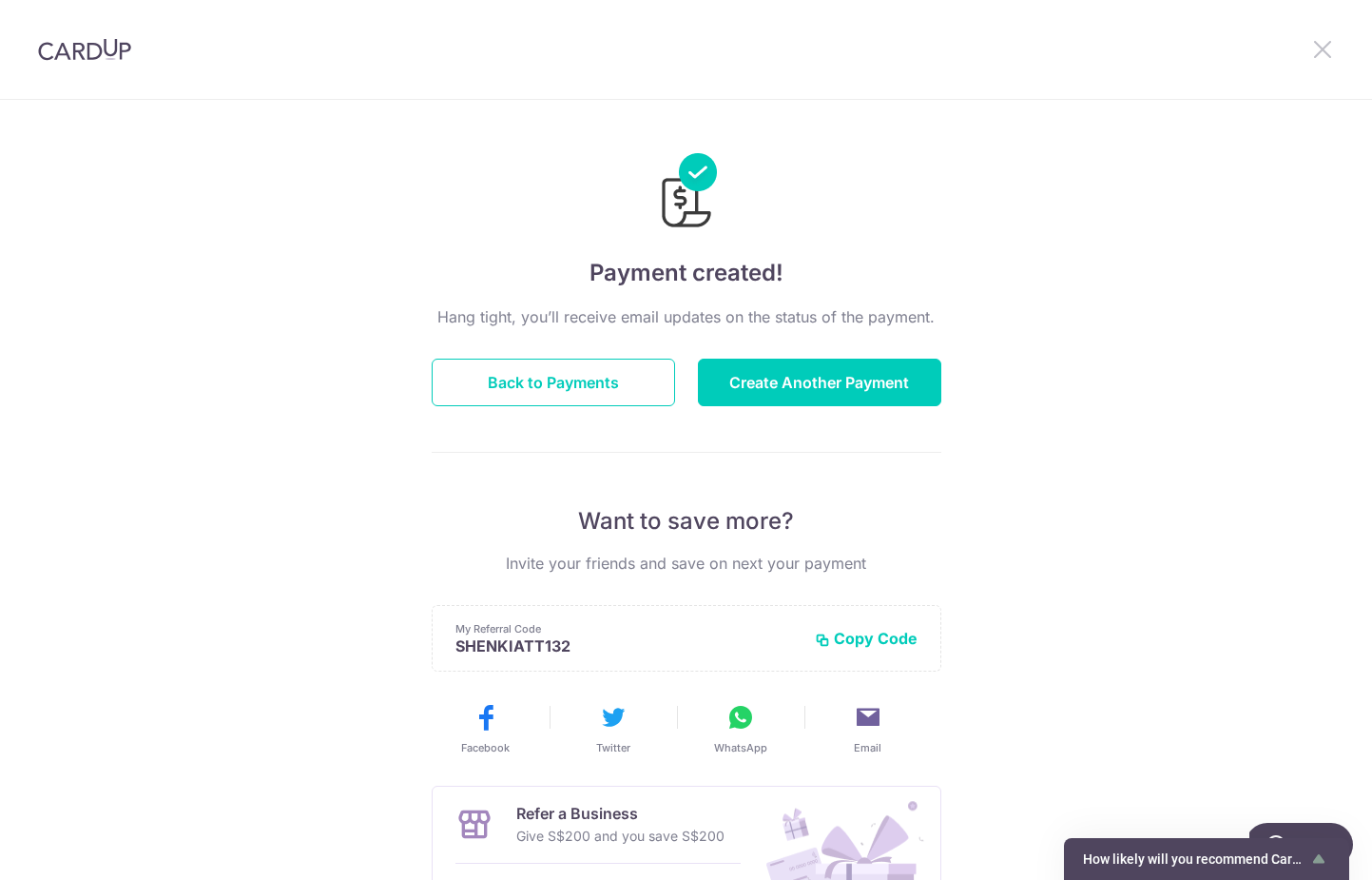
click at [1315, 52] on icon at bounding box center [1323, 49] width 23 height 24
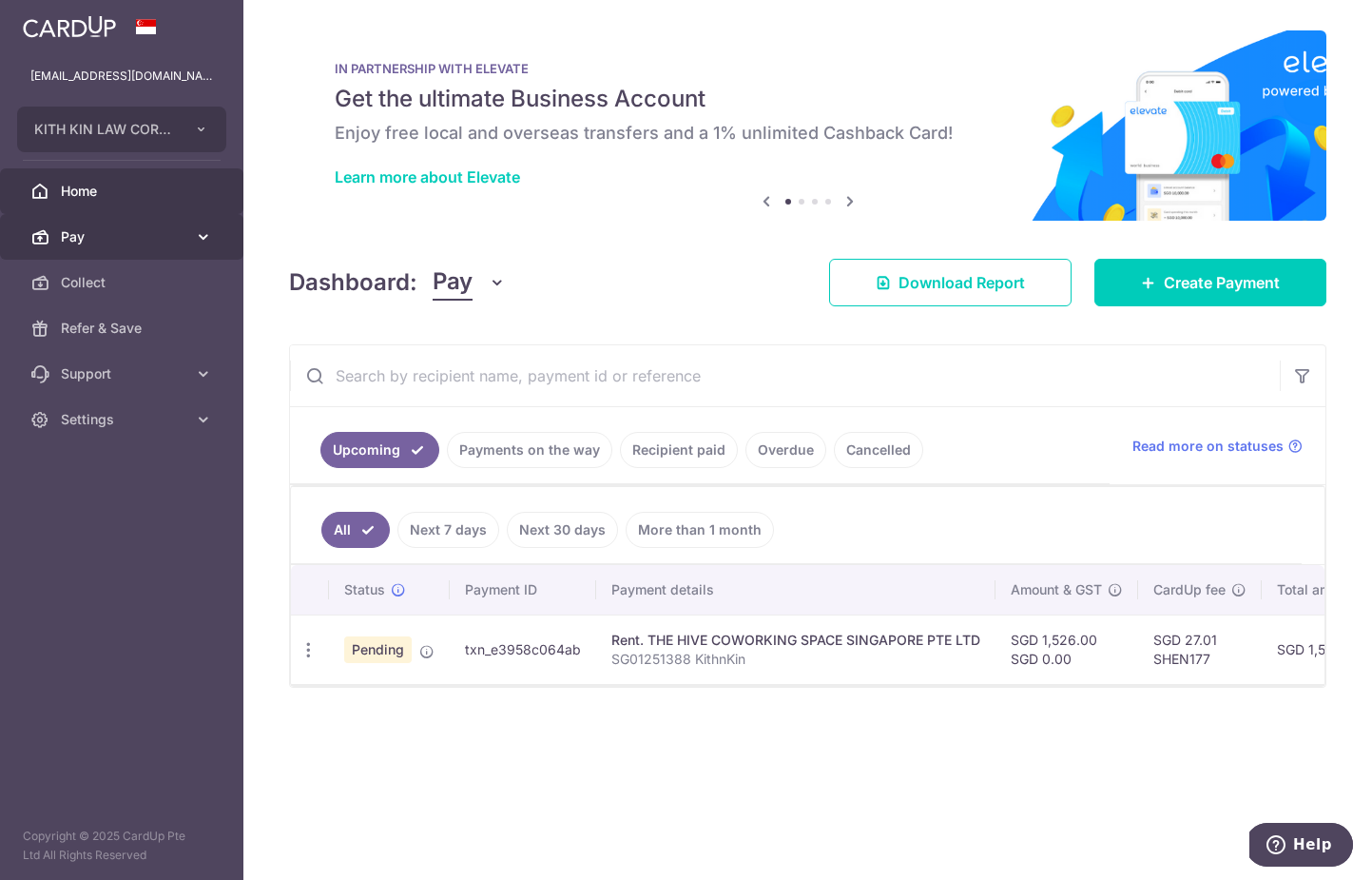
click at [105, 243] on span "Pay" at bounding box center [123, 237] width 125 height 19
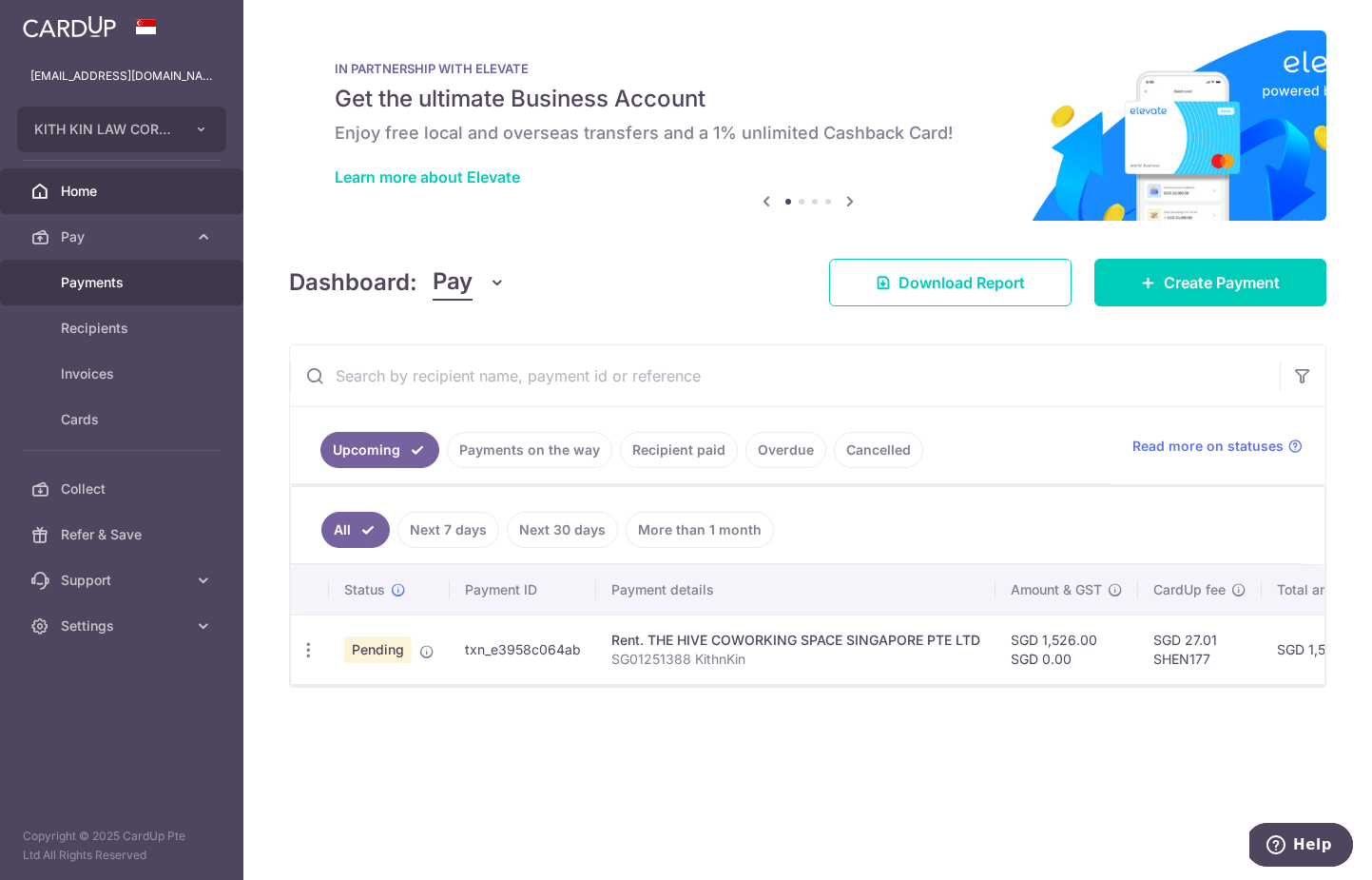
click at [110, 281] on span "Payments" at bounding box center [123, 282] width 125 height 19
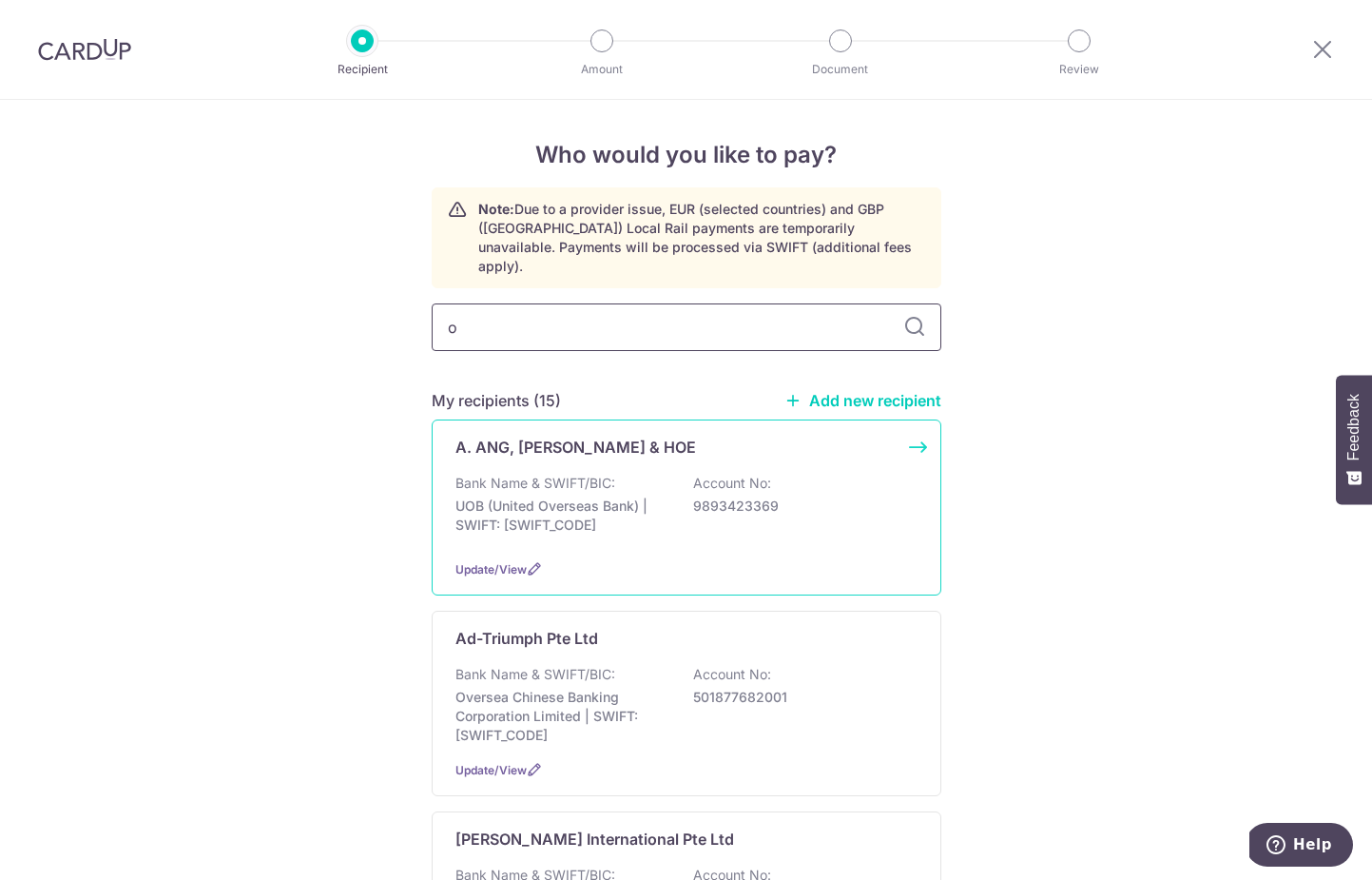
type input "on"
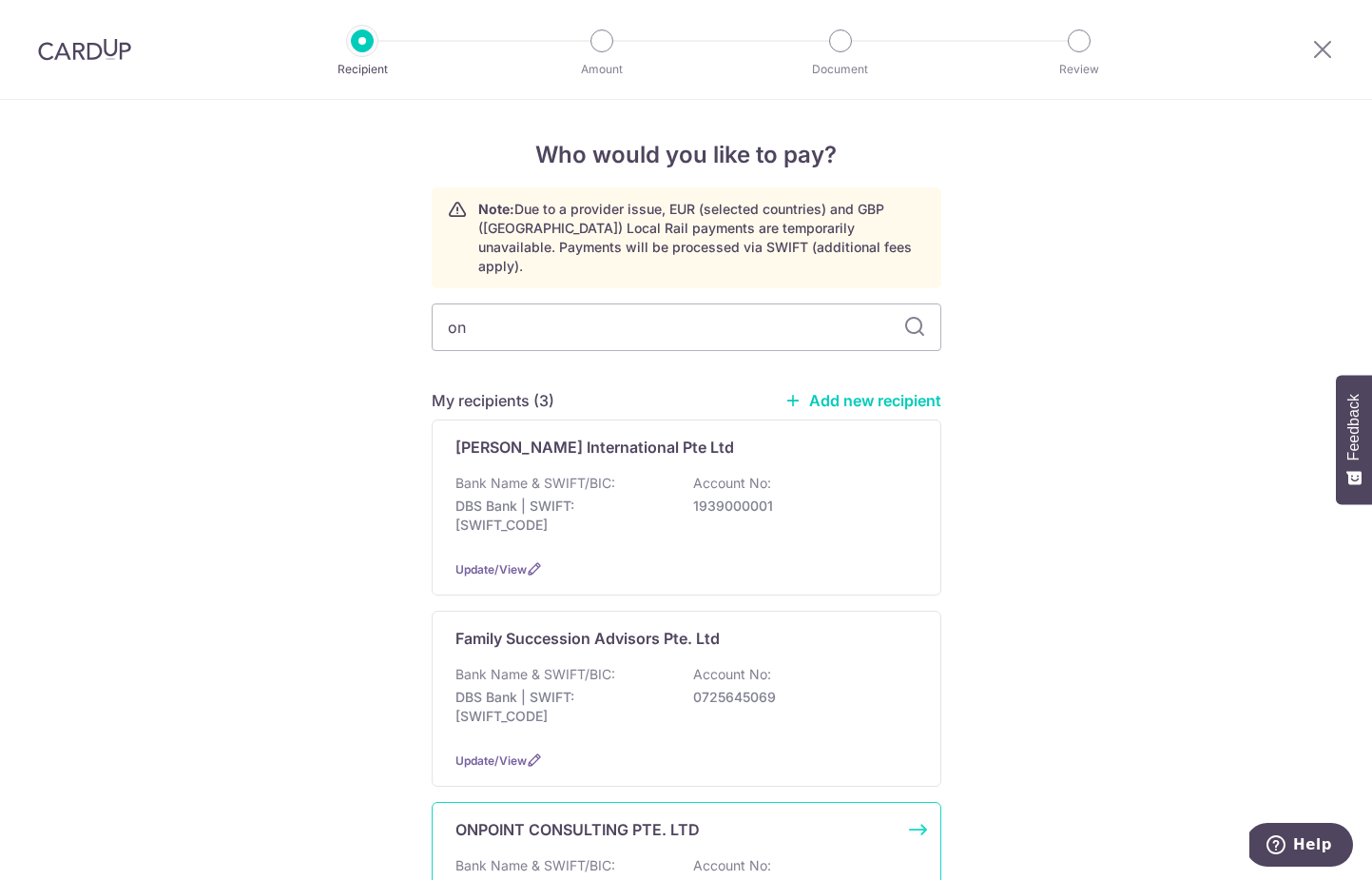
click at [706, 857] on div "Bank Name & SWIFT/BIC: DBS Bank | SWIFT: DBSSSGSGXXX Account No: 0720344901" at bounding box center [686, 890] width 462 height 70
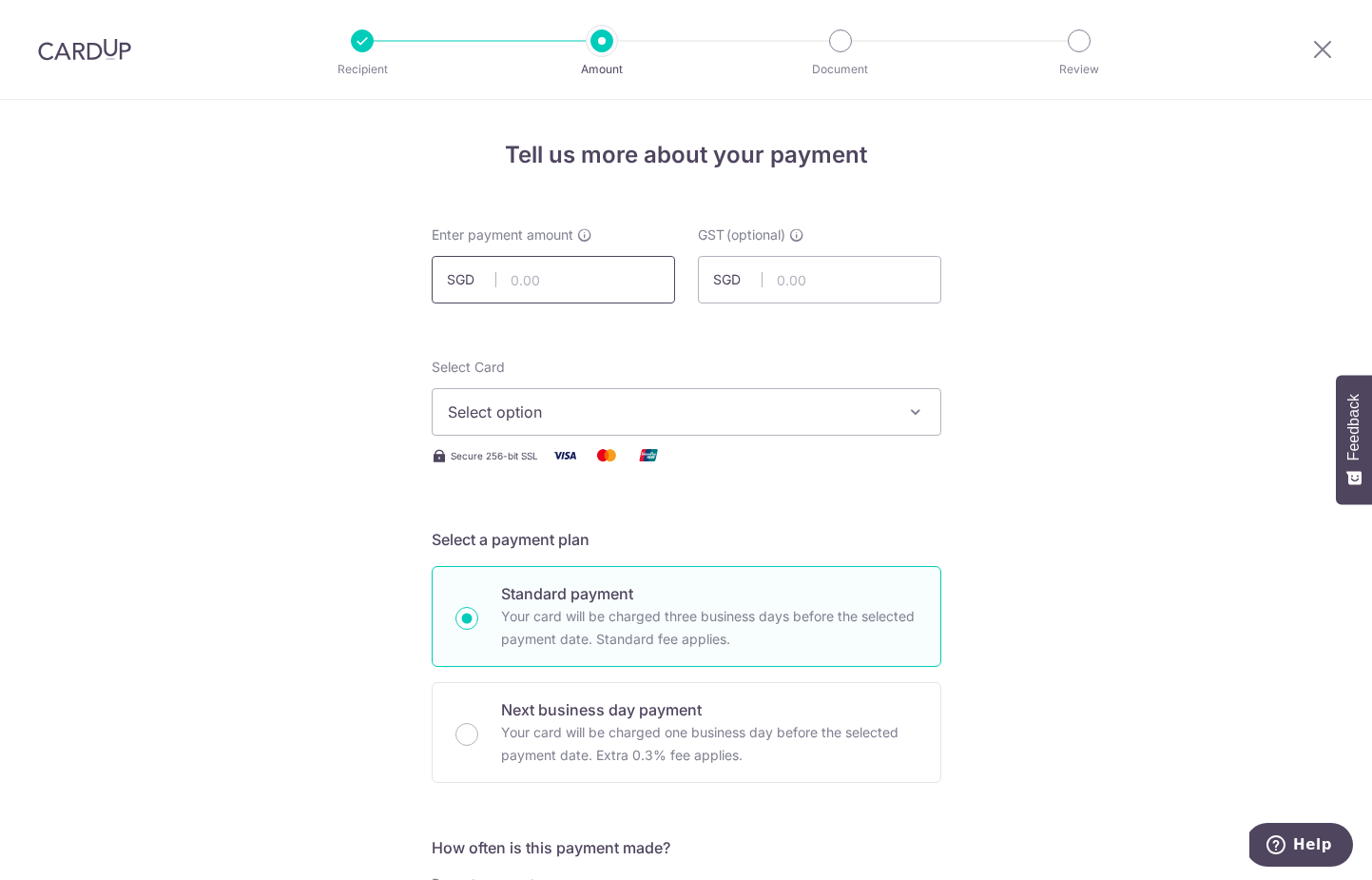
click at [575, 284] on input "text" at bounding box center [553, 280] width 243 height 47
type input "1,400.00"
click at [785, 401] on span "Select option" at bounding box center [669, 411] width 444 height 23
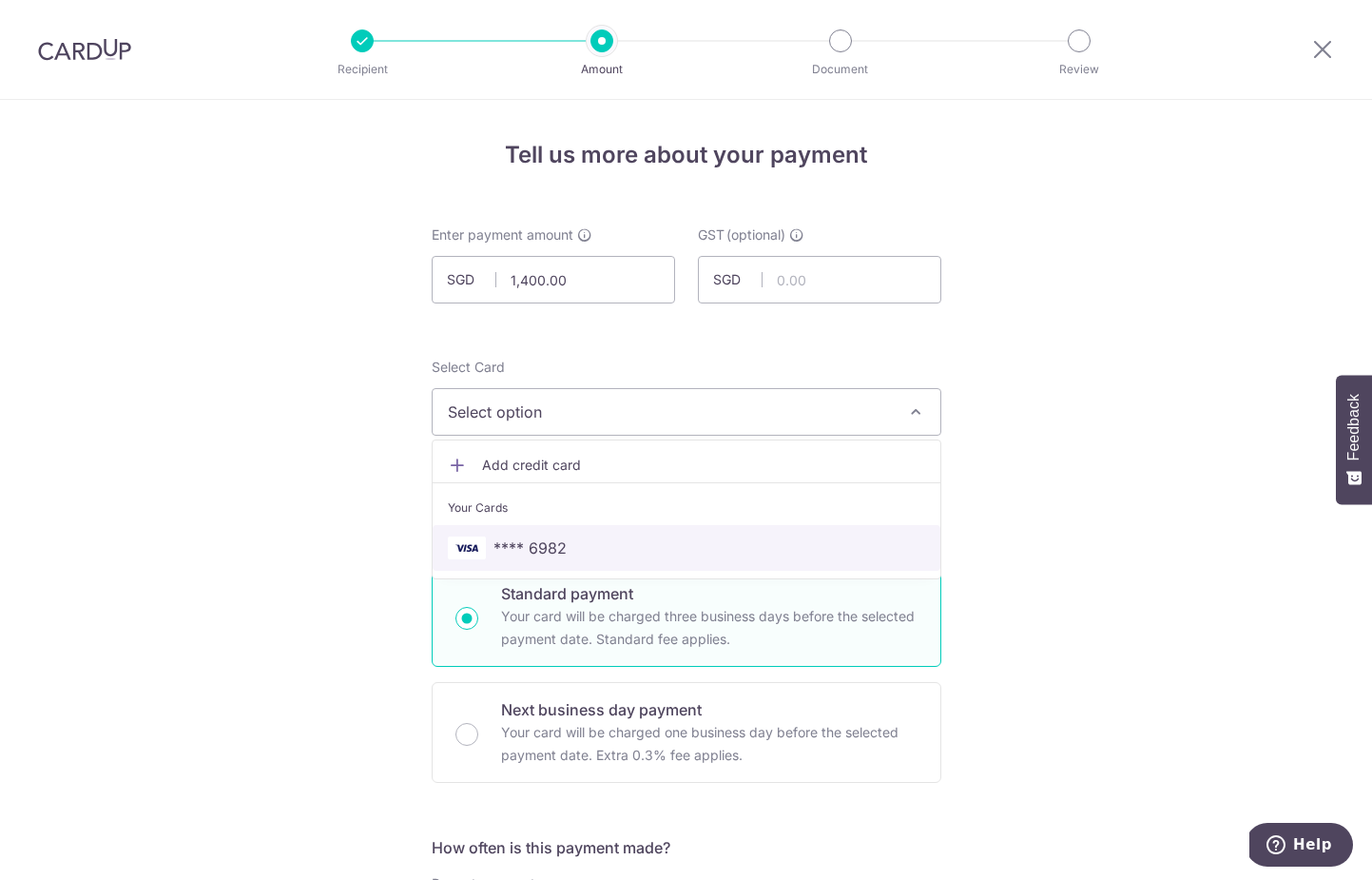
click at [609, 532] on link "**** 6982" at bounding box center [686, 548] width 508 height 45
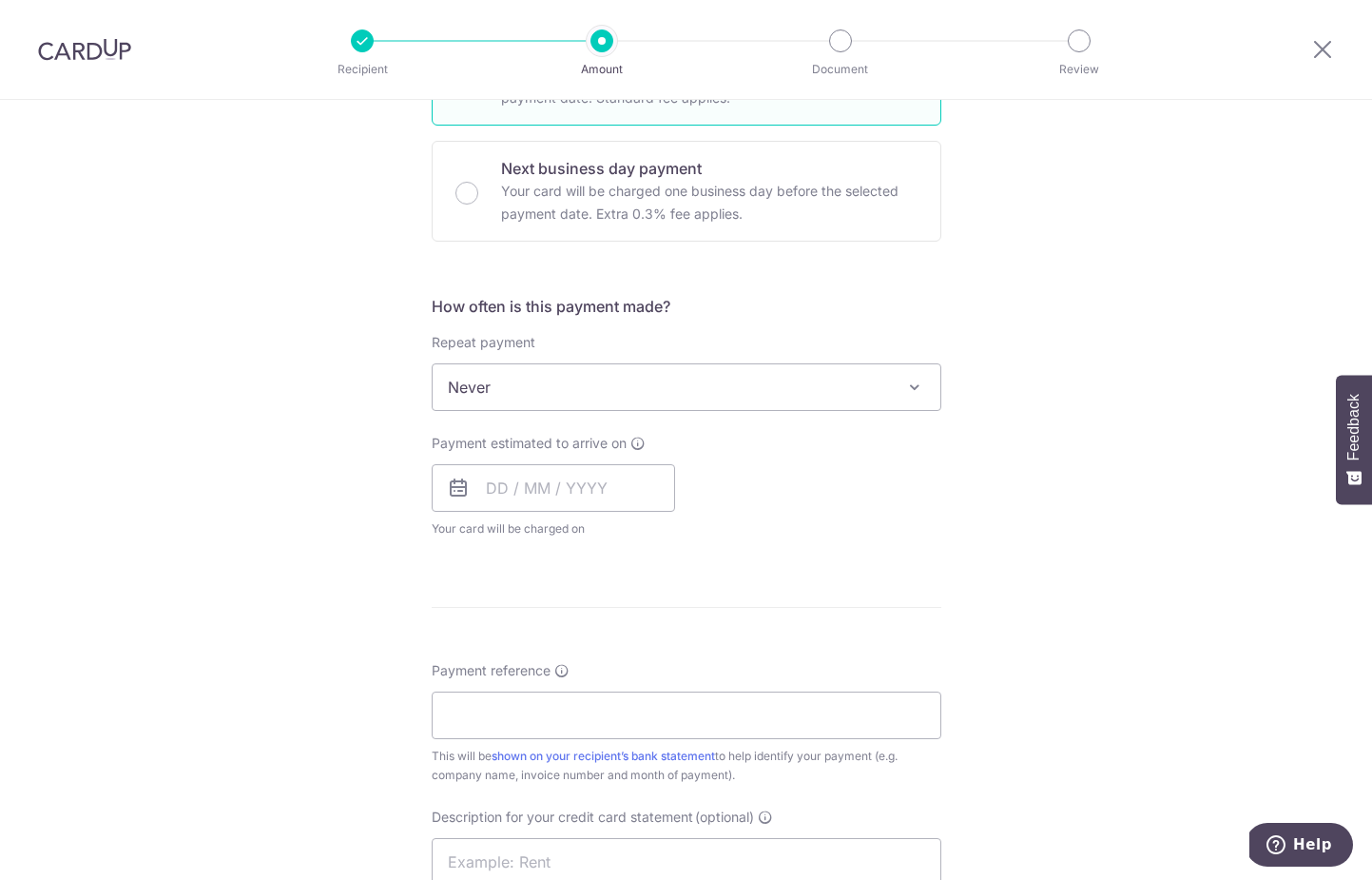
scroll to position [581, 0]
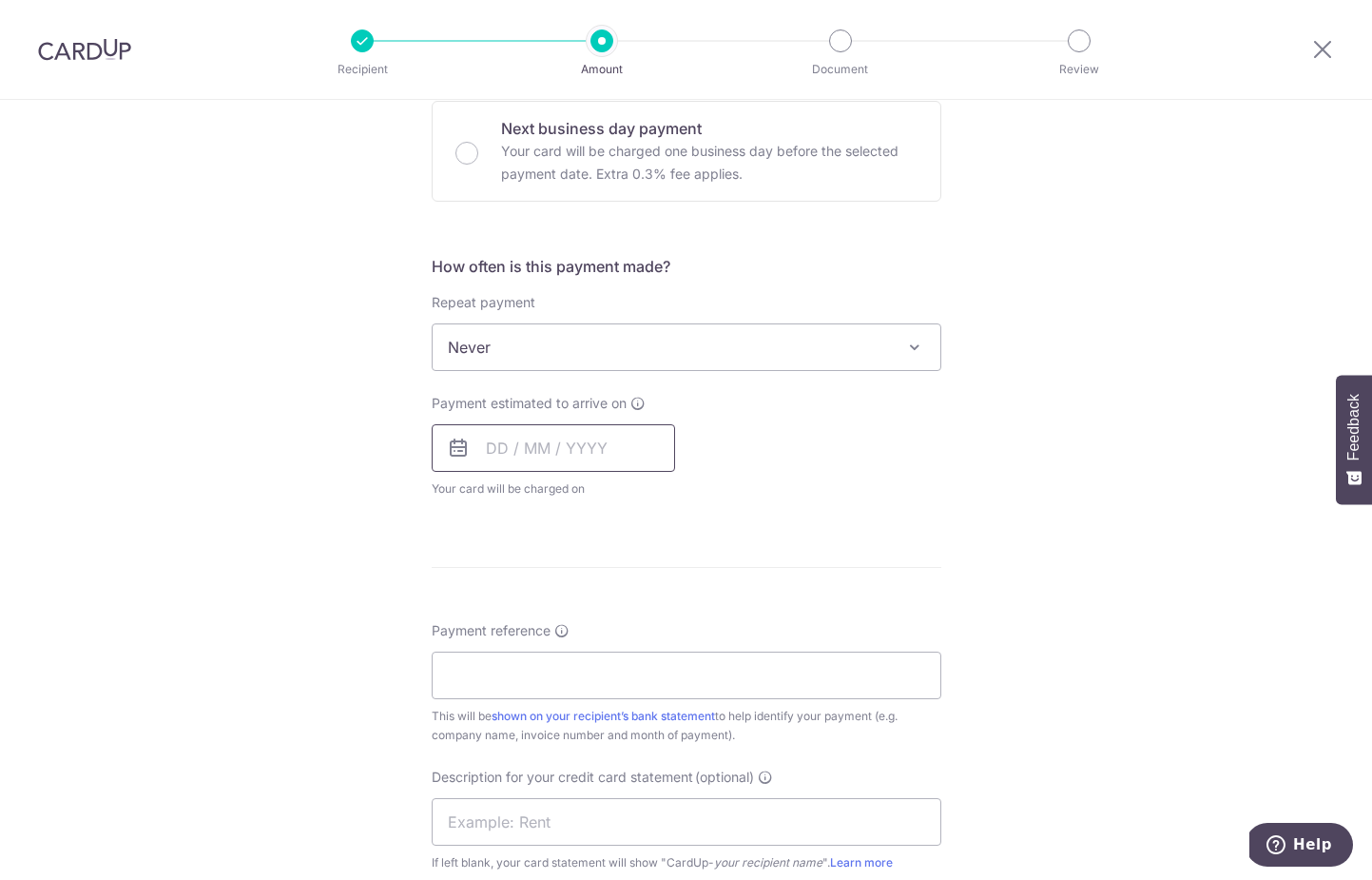
click at [564, 442] on input "text" at bounding box center [553, 447] width 243 height 47
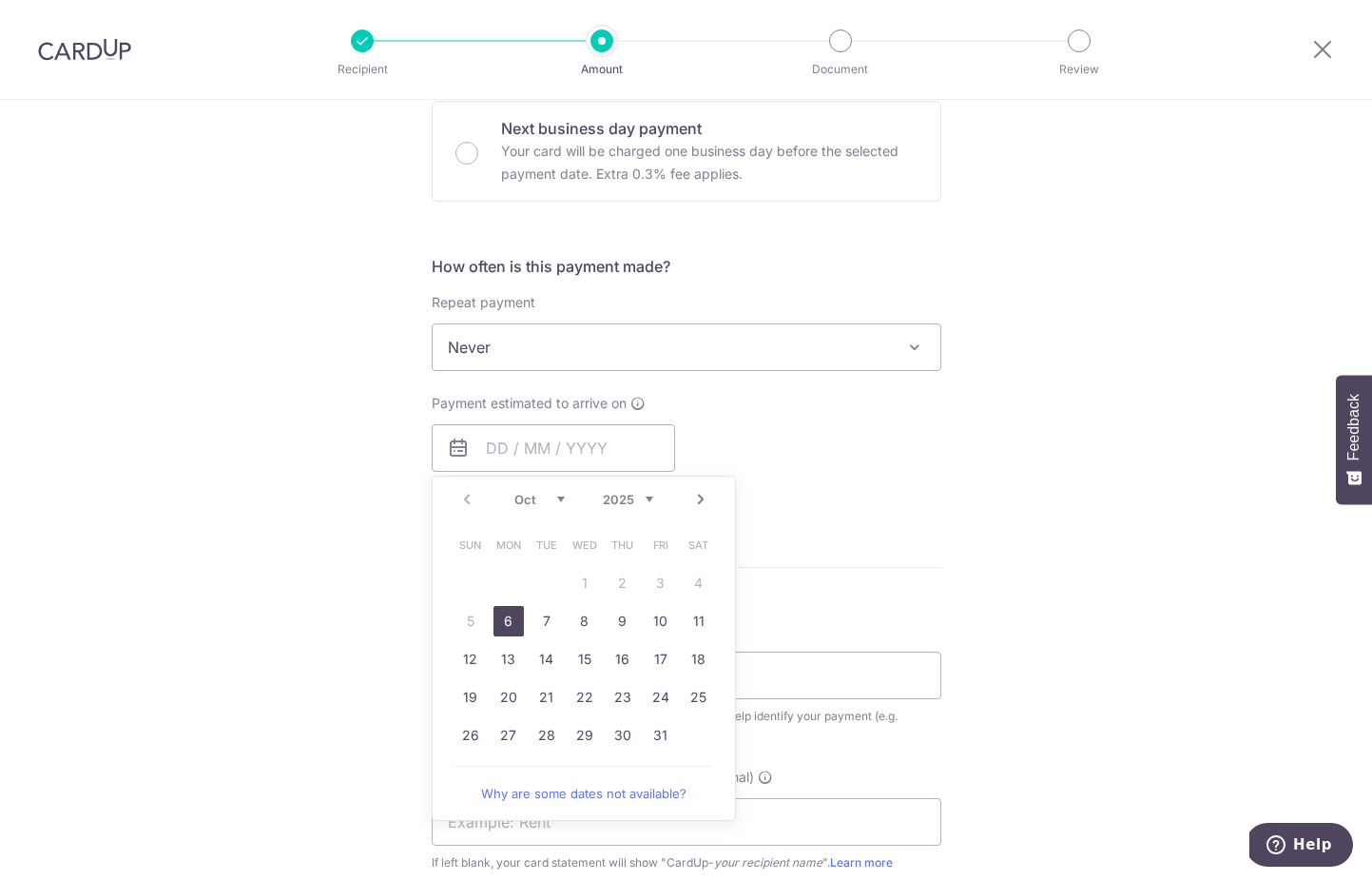
click at [500, 621] on link "6" at bounding box center [509, 621] width 31 height 31
type input "[DATE]"
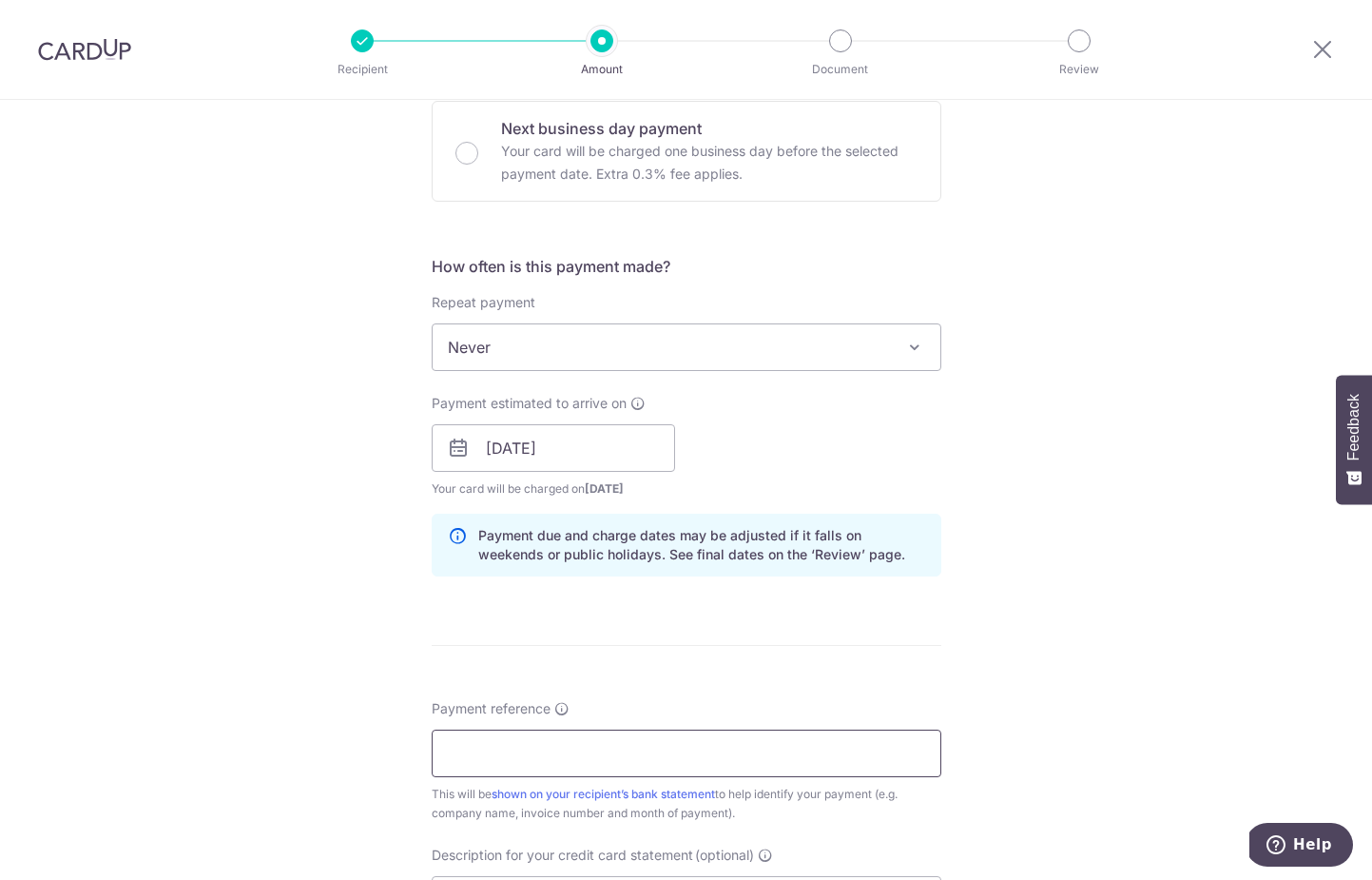
click at [585, 747] on input "Payment reference" at bounding box center [686, 753] width 510 height 47
type input "SHEN177"
click at [821, 626] on form "Enter payment amount SGD 1,400.00 1400.00 GST (optional) SGD Select Card **** 6…" at bounding box center [686, 500] width 510 height 1711
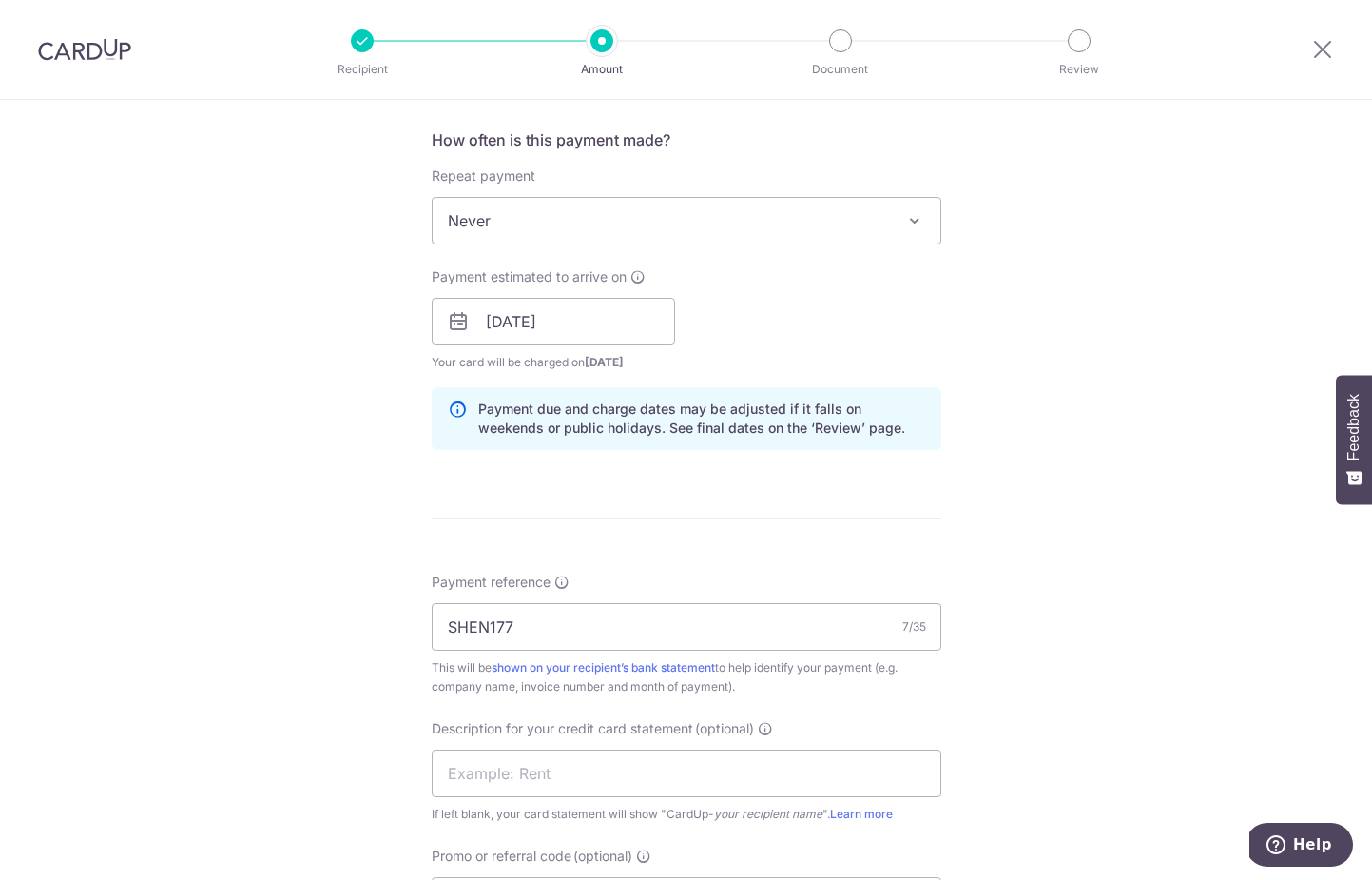
scroll to position [916, 0]
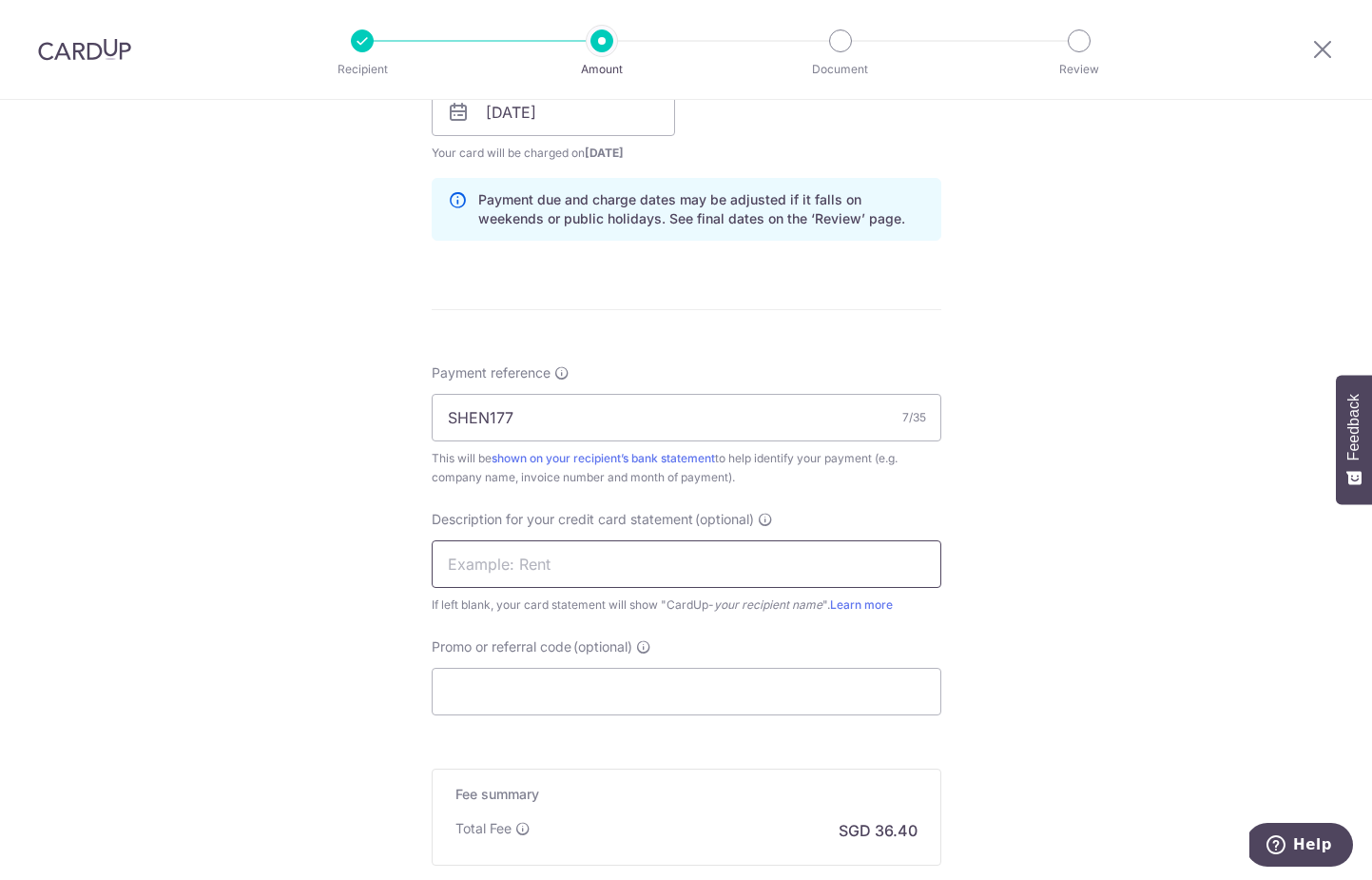
click at [591, 566] on input "text" at bounding box center [686, 564] width 510 height 47
paste input "2025-1174"
type input "2025-1174"
click at [566, 680] on input "Promo or referral code (optional)" at bounding box center [686, 691] width 510 height 47
paste input "2025-1174"
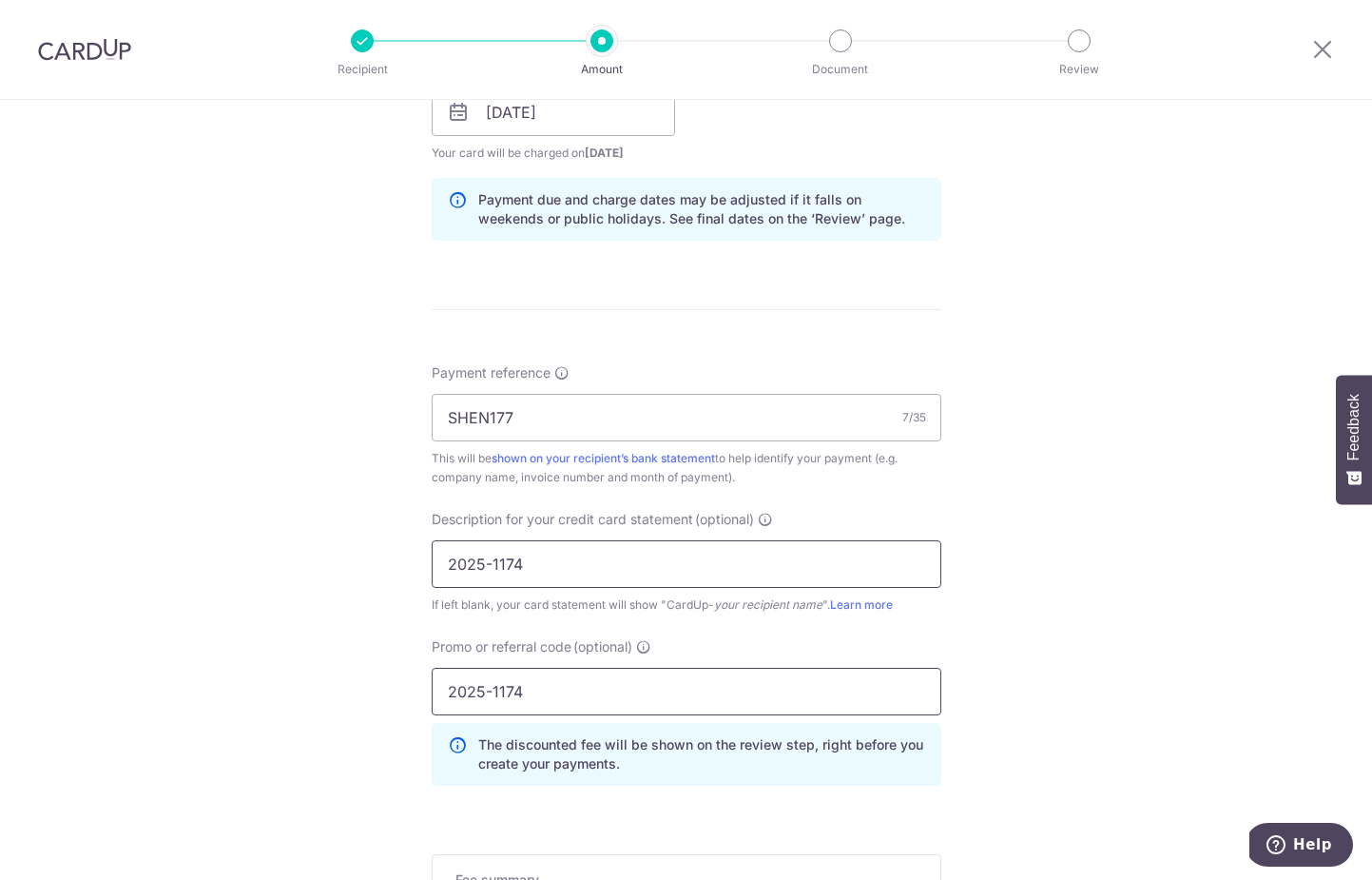
type input "2025-1174"
click at [486, 571] on input "2025-1174" at bounding box center [686, 564] width 510 height 47
type input "2025-1174"
click at [565, 703] on input "2025-1174" at bounding box center [686, 691] width 510 height 47
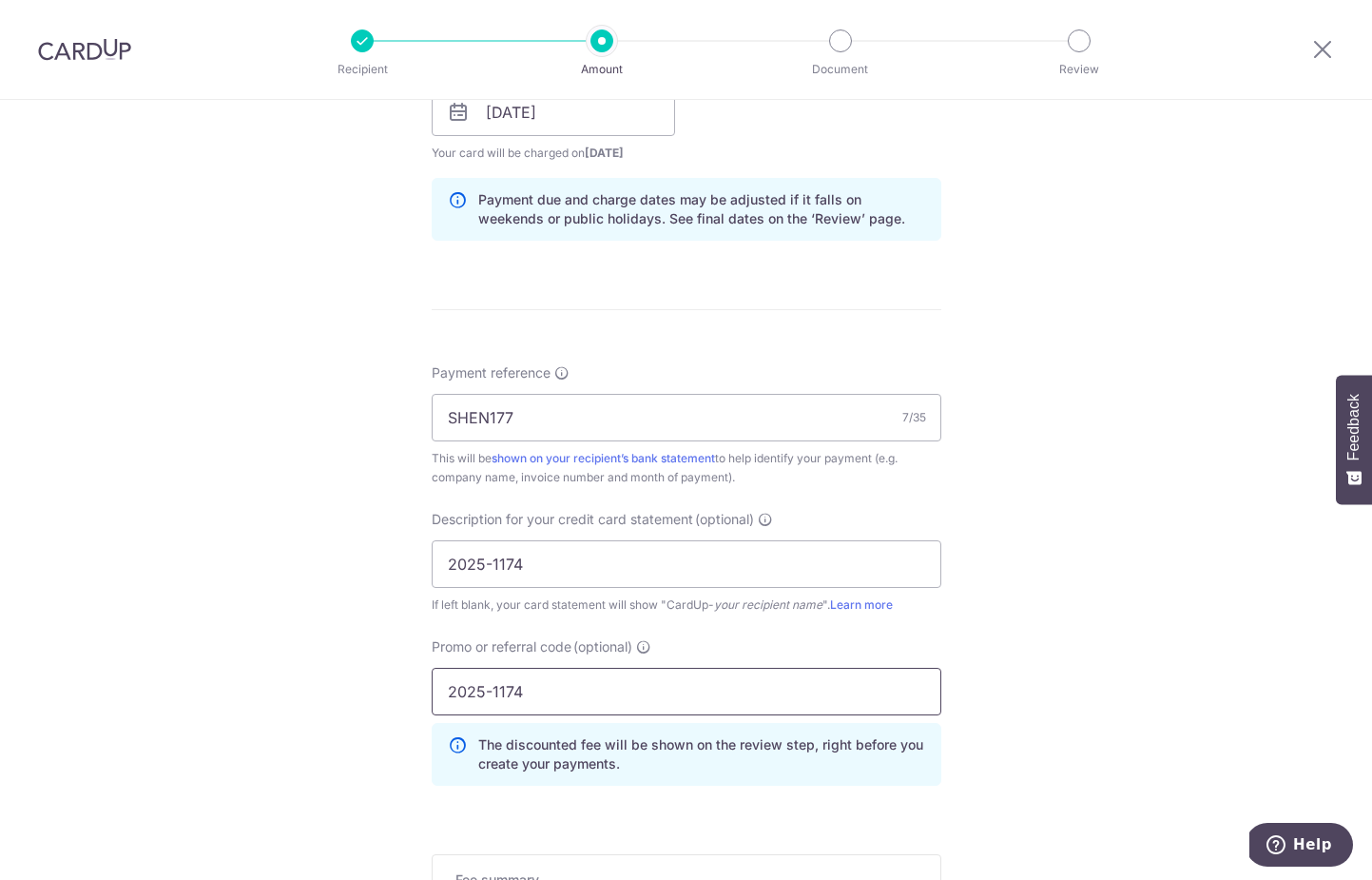
click at [565, 703] on input "2025-1174" at bounding box center [686, 691] width 510 height 47
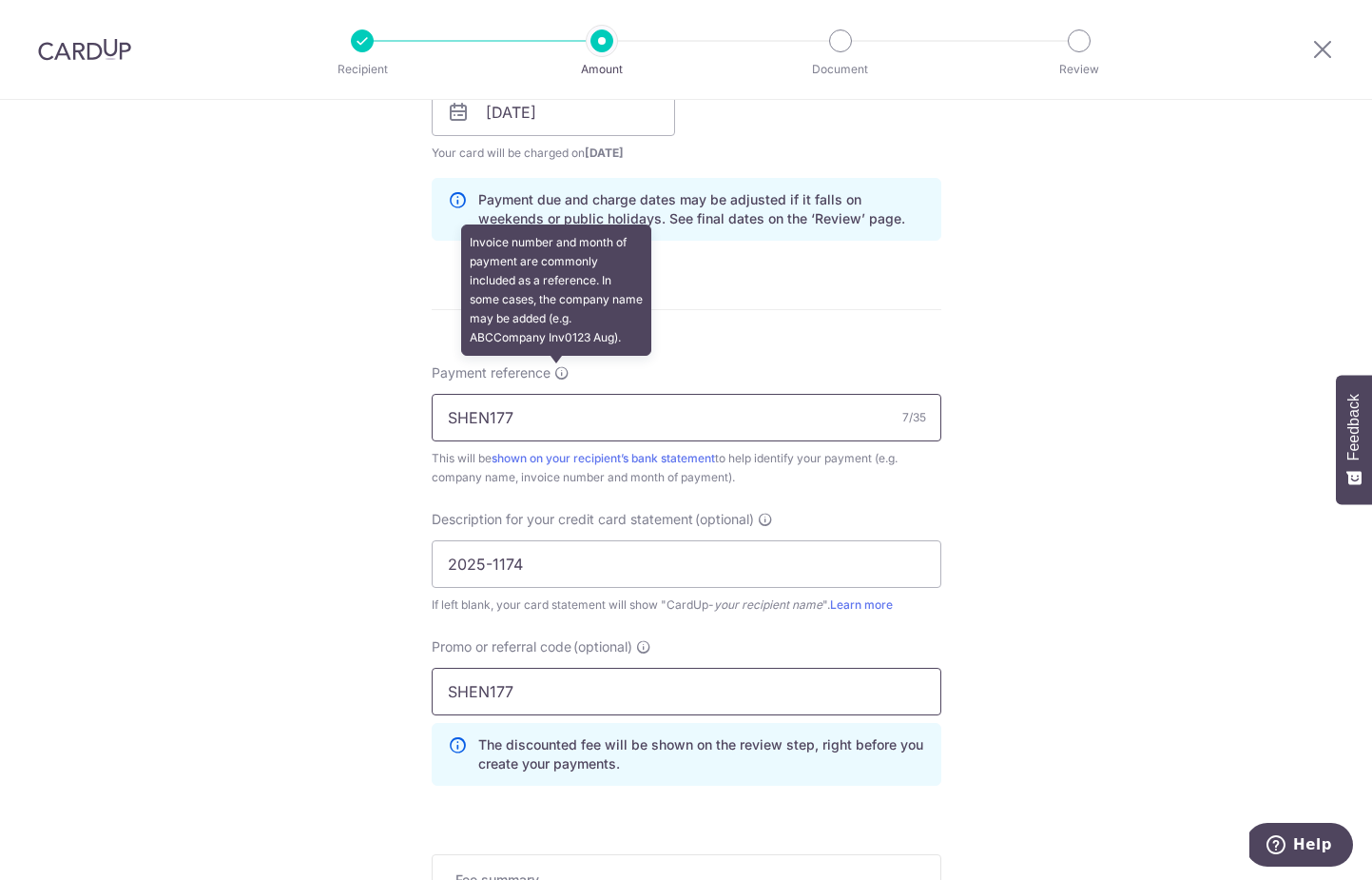
type input "SHEN177"
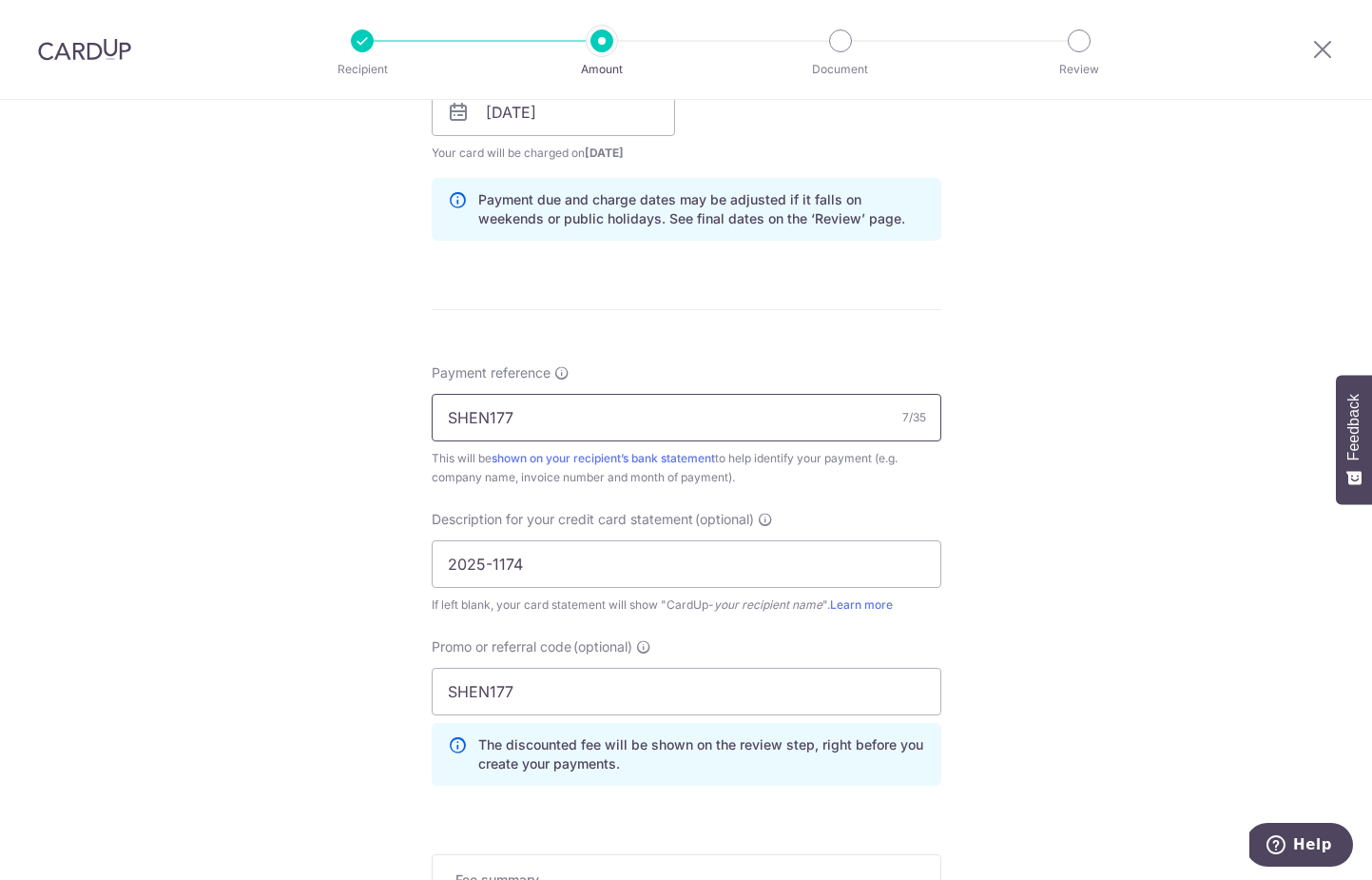
click at [551, 405] on input "SHEN177" at bounding box center [686, 417] width 510 height 47
click at [548, 409] on input "SHEN177" at bounding box center [686, 417] width 510 height 47
paste input "2025-1174"
type input "2025-1174"
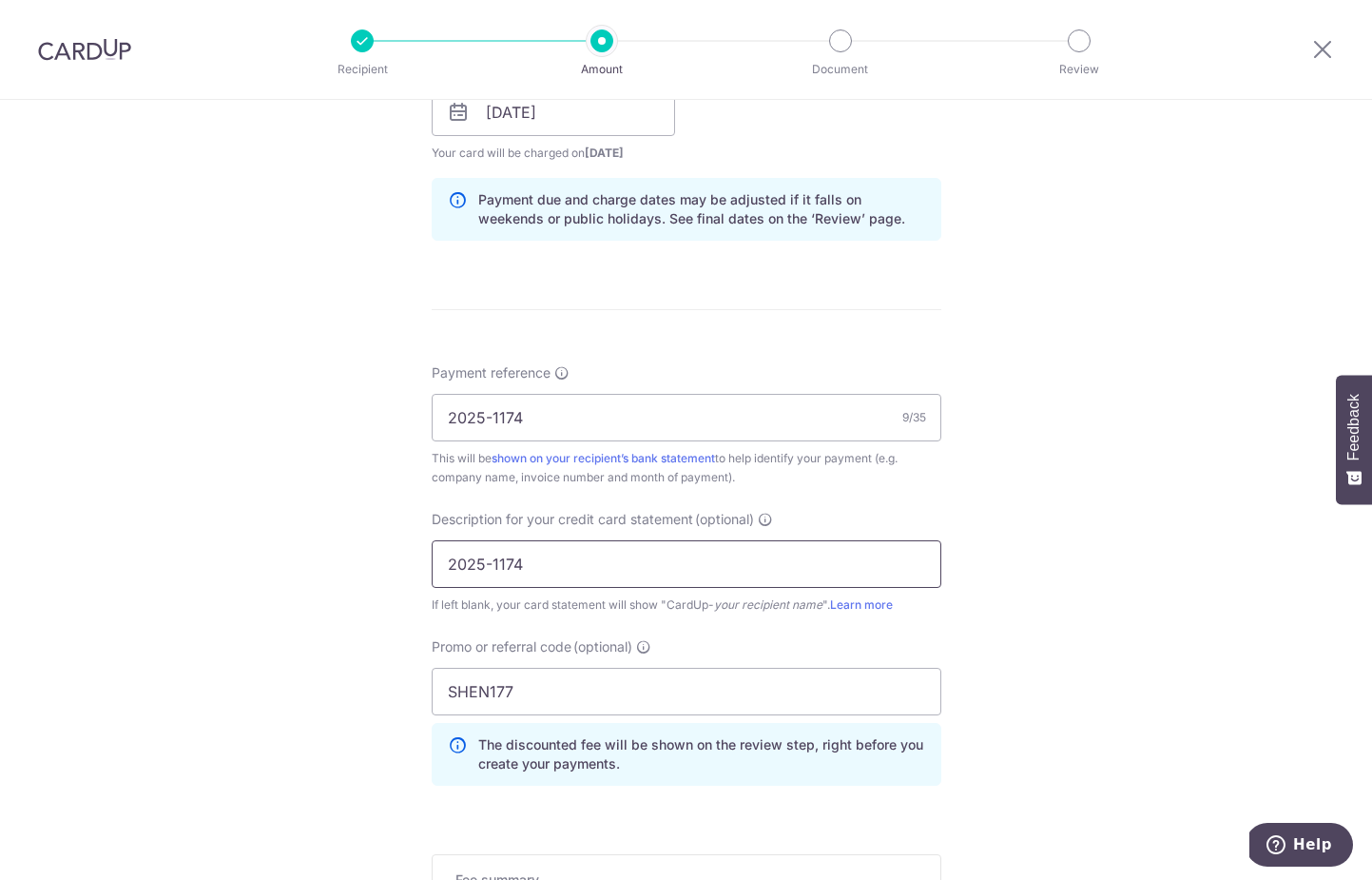
click at [575, 563] on input "2025-1174" at bounding box center [686, 564] width 510 height 47
type input "2025-1174 SADIQ"
click at [564, 408] on input "2025-1174" at bounding box center [686, 417] width 510 height 47
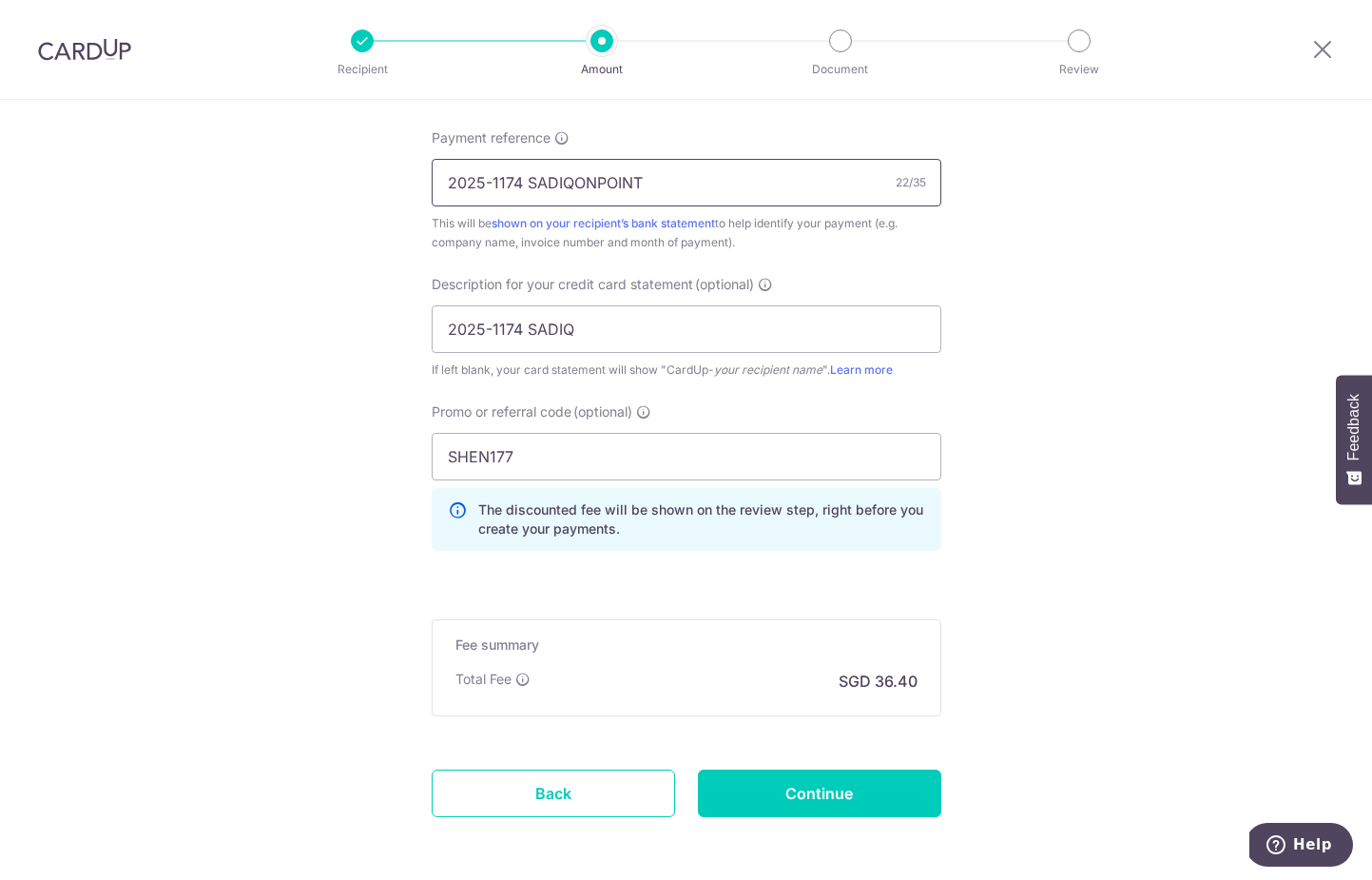
scroll to position [1232, 0]
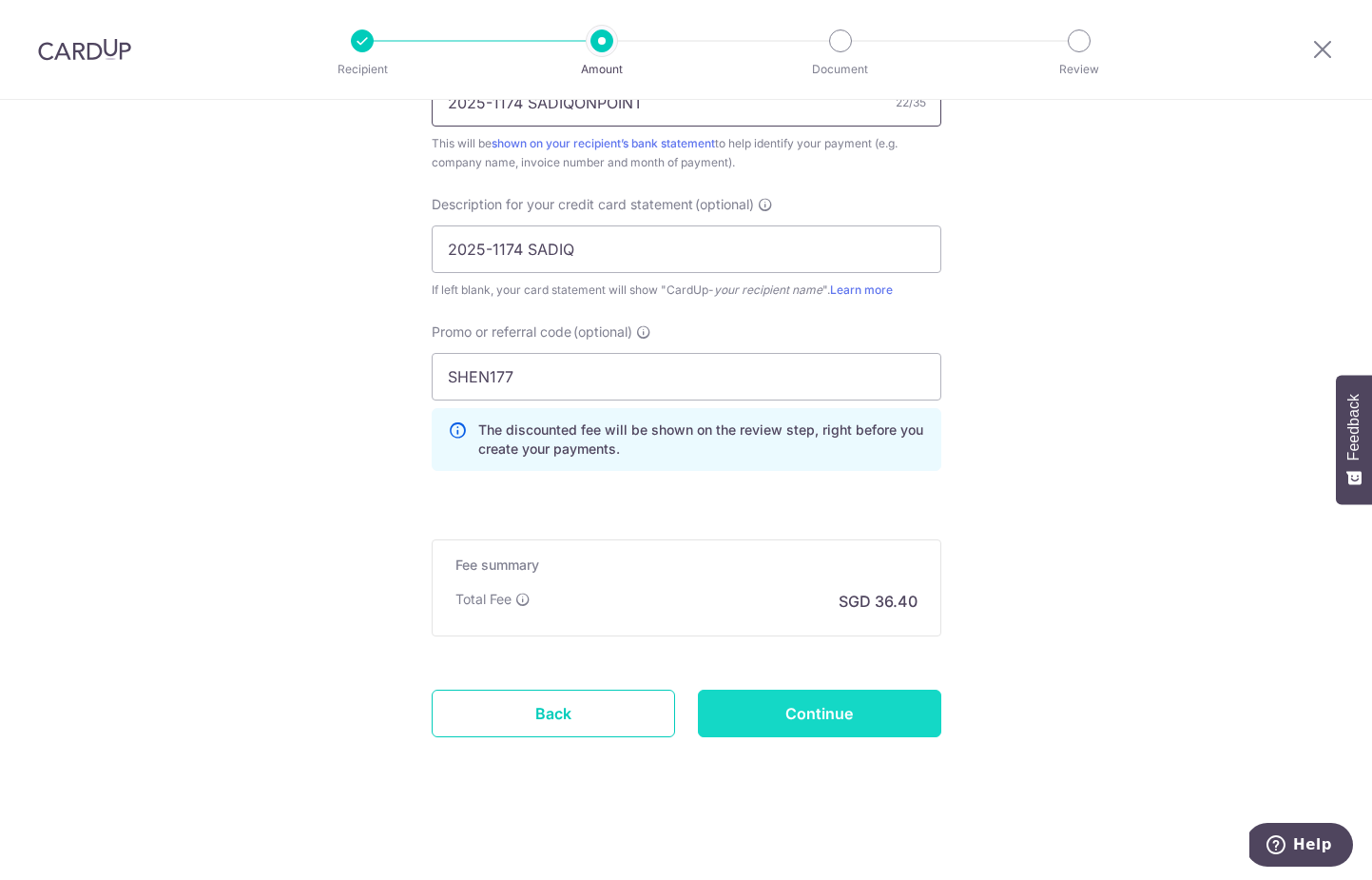
type input "2025-1174 SADIQONPOINT"
click at [845, 698] on input "Continue" at bounding box center [819, 713] width 243 height 47
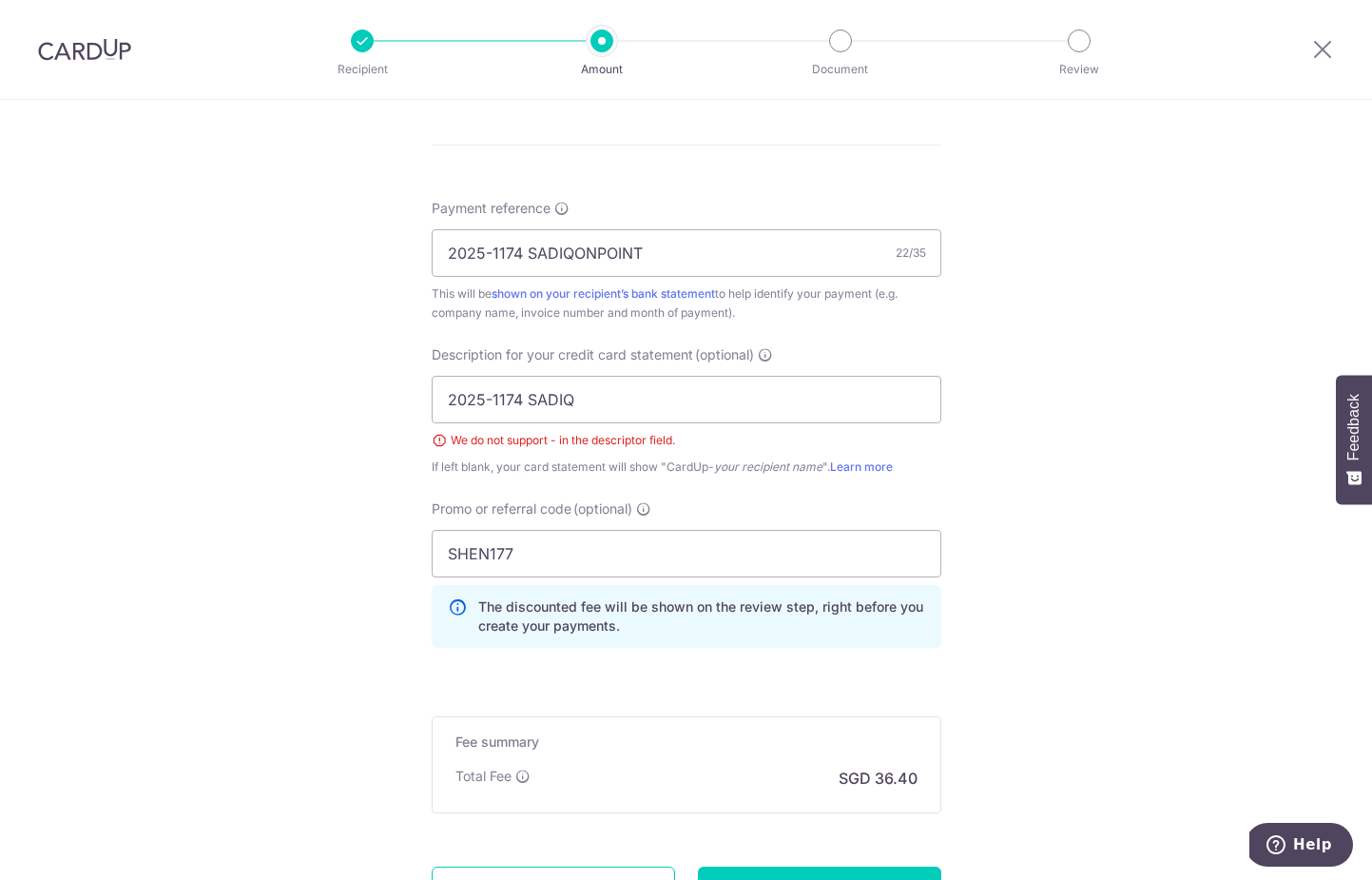
scroll to position [1080, 0]
click at [485, 394] on input "2025-1174 SADIQ" at bounding box center [686, 400] width 510 height 47
type input "20251174 SADIQ"
click at [485, 247] on input "2025-1174 SADIQONPOINT" at bounding box center [686, 254] width 510 height 47
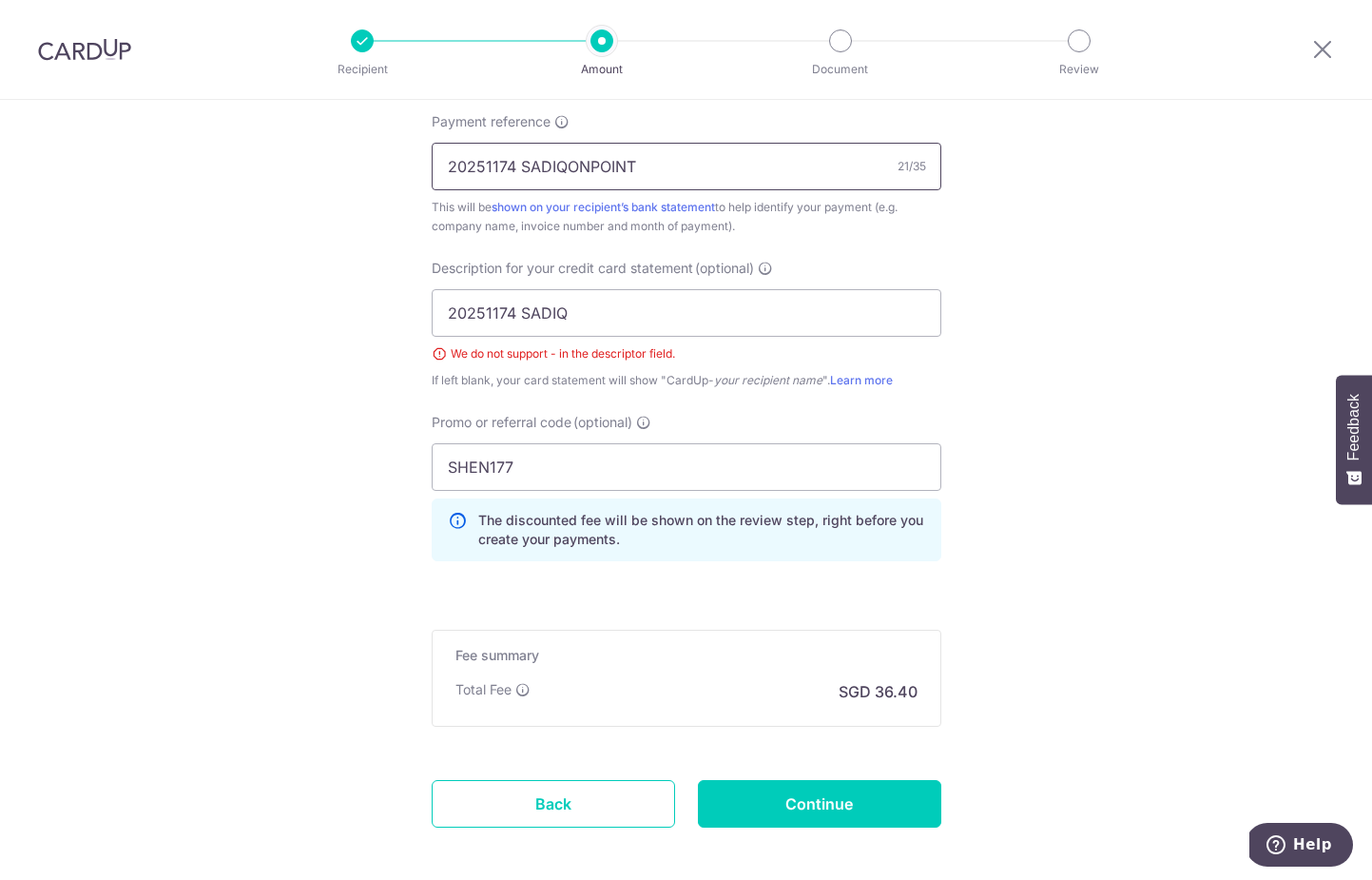
scroll to position [1258, 0]
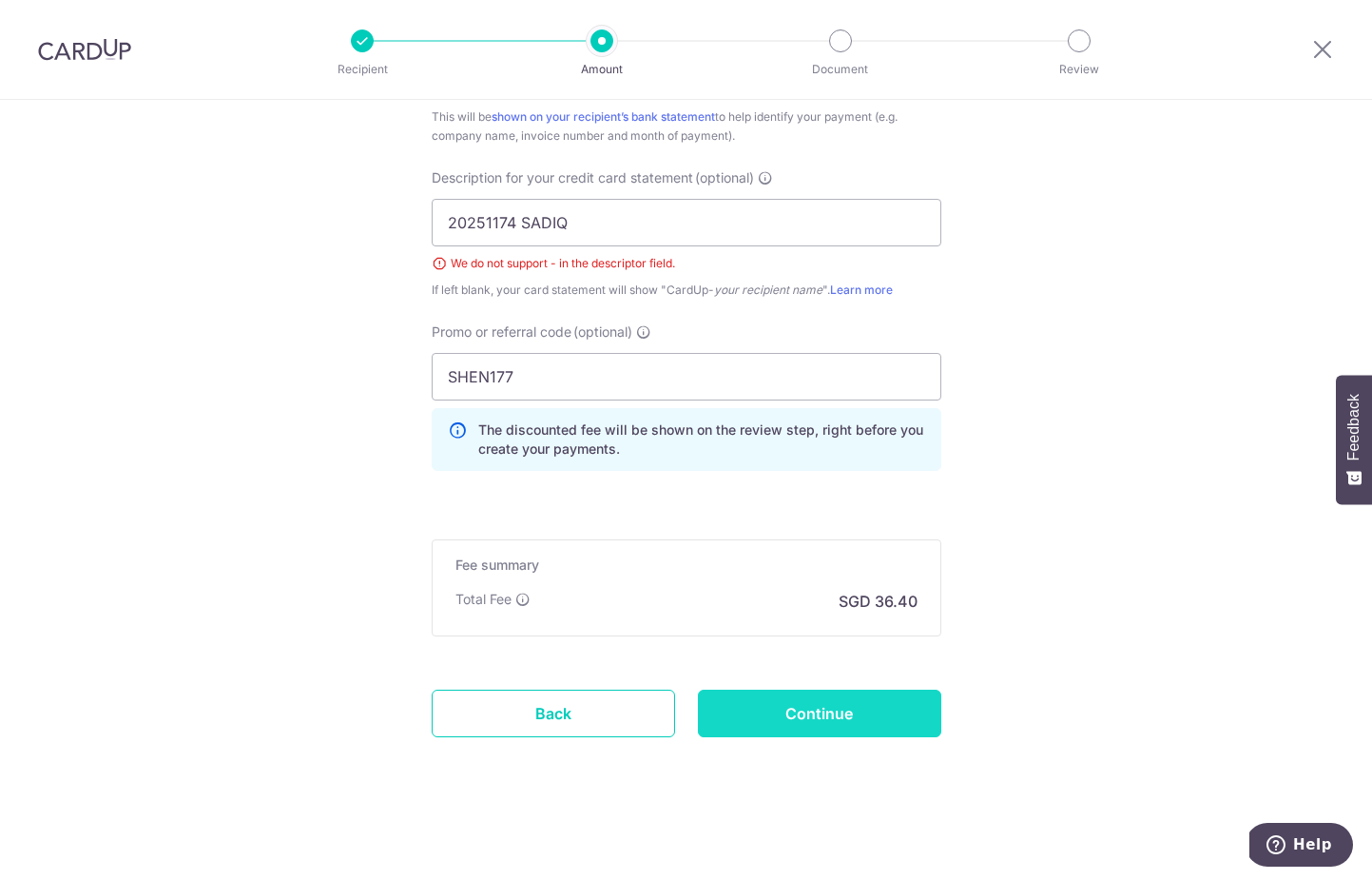
type input "20251174 SADIQONPOINT"
click at [827, 725] on input "Continue" at bounding box center [819, 713] width 243 height 47
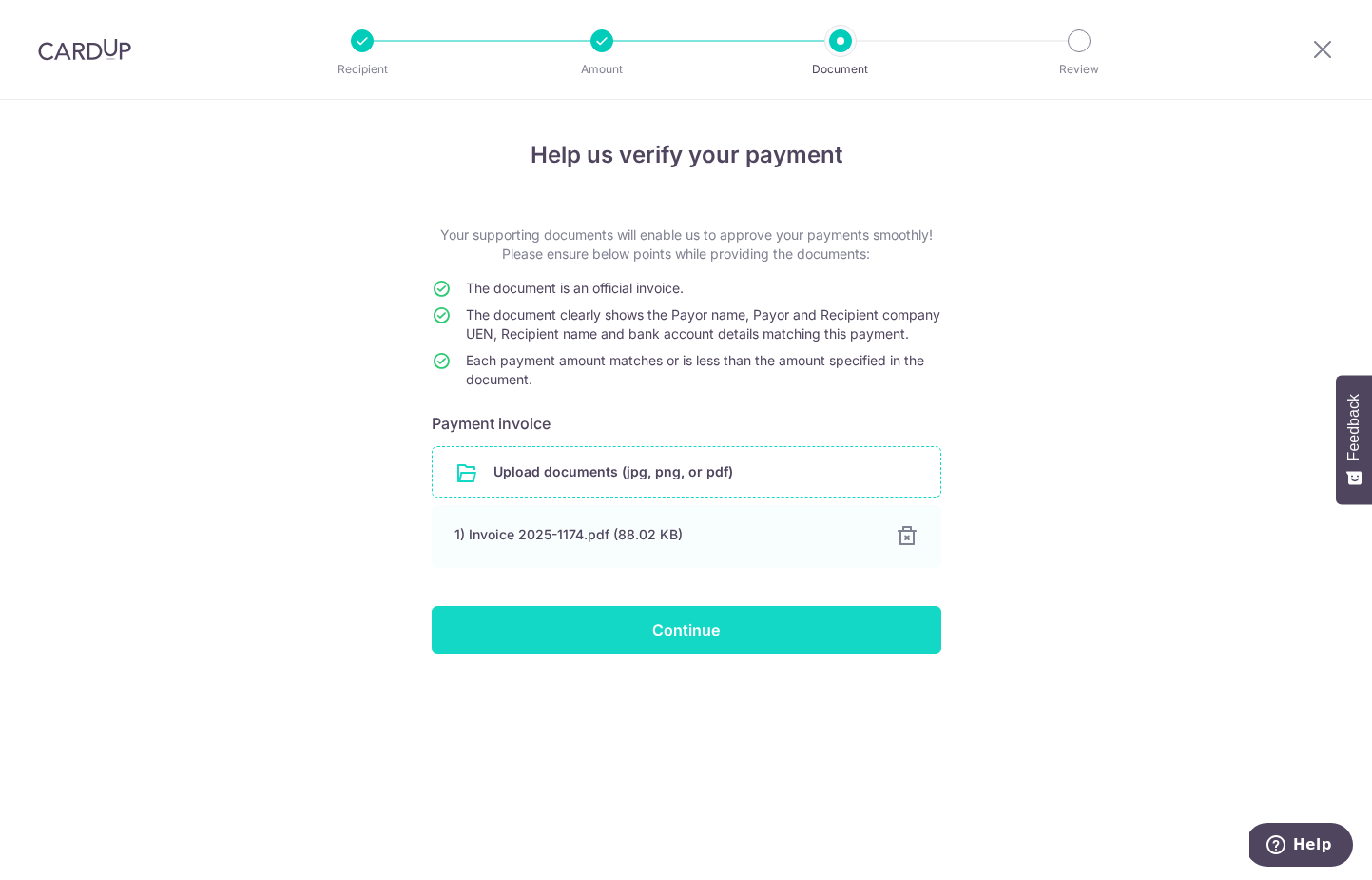
click at [684, 653] on input "Continue" at bounding box center [686, 630] width 510 height 47
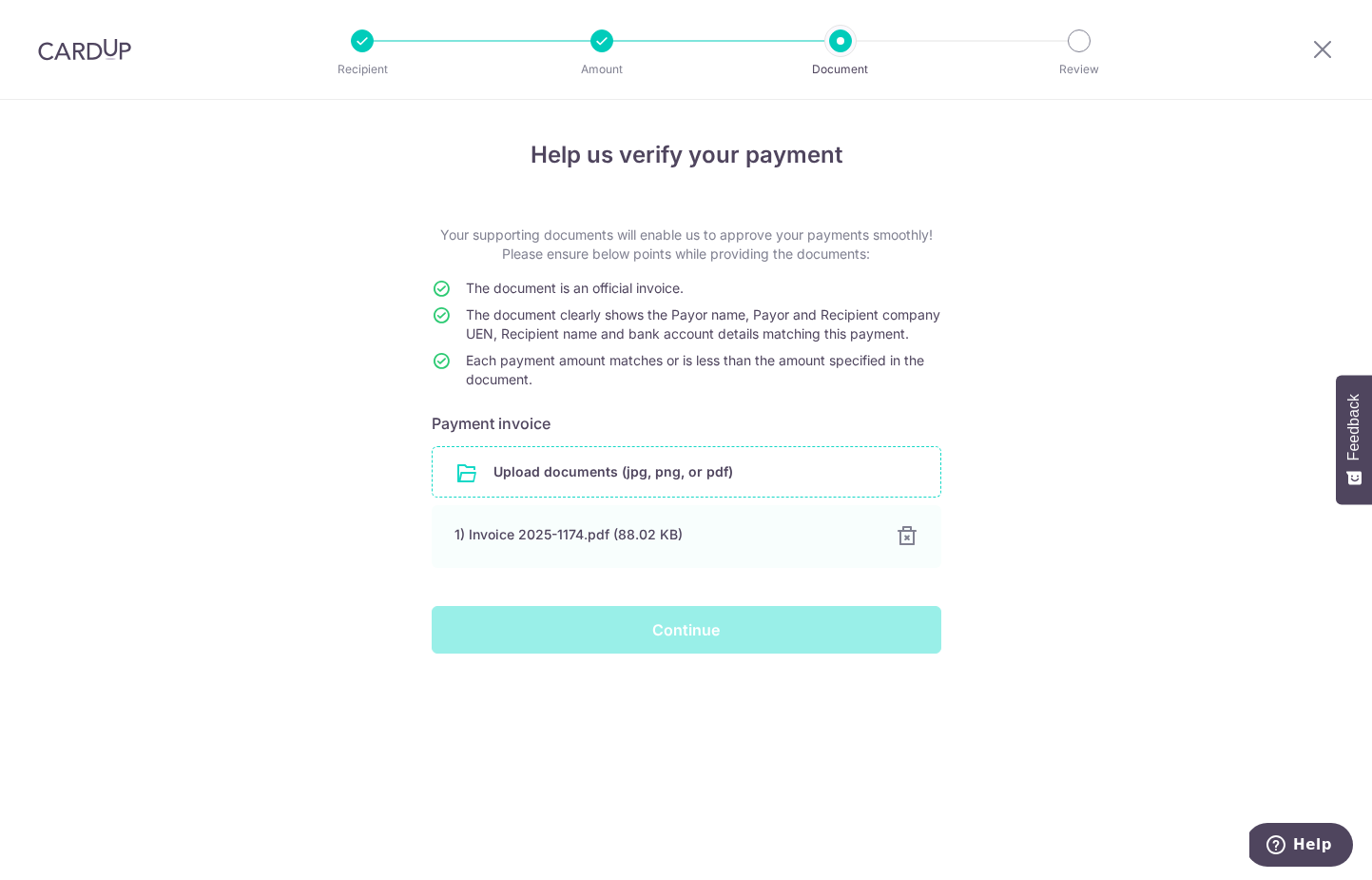
click at [773, 642] on div "Continue" at bounding box center [686, 630] width 532 height 47
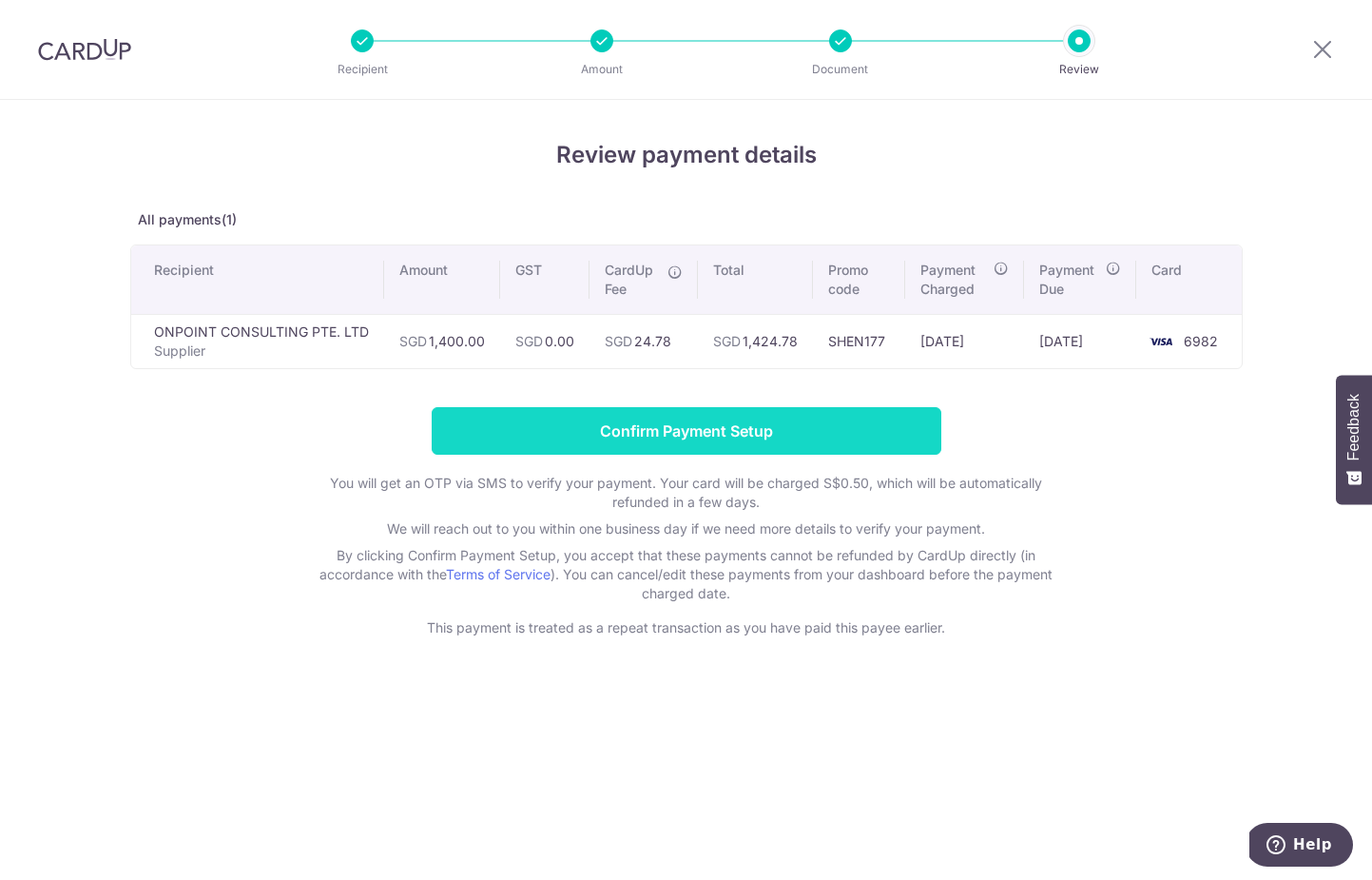
click at [761, 430] on input "Confirm Payment Setup" at bounding box center [686, 431] width 510 height 47
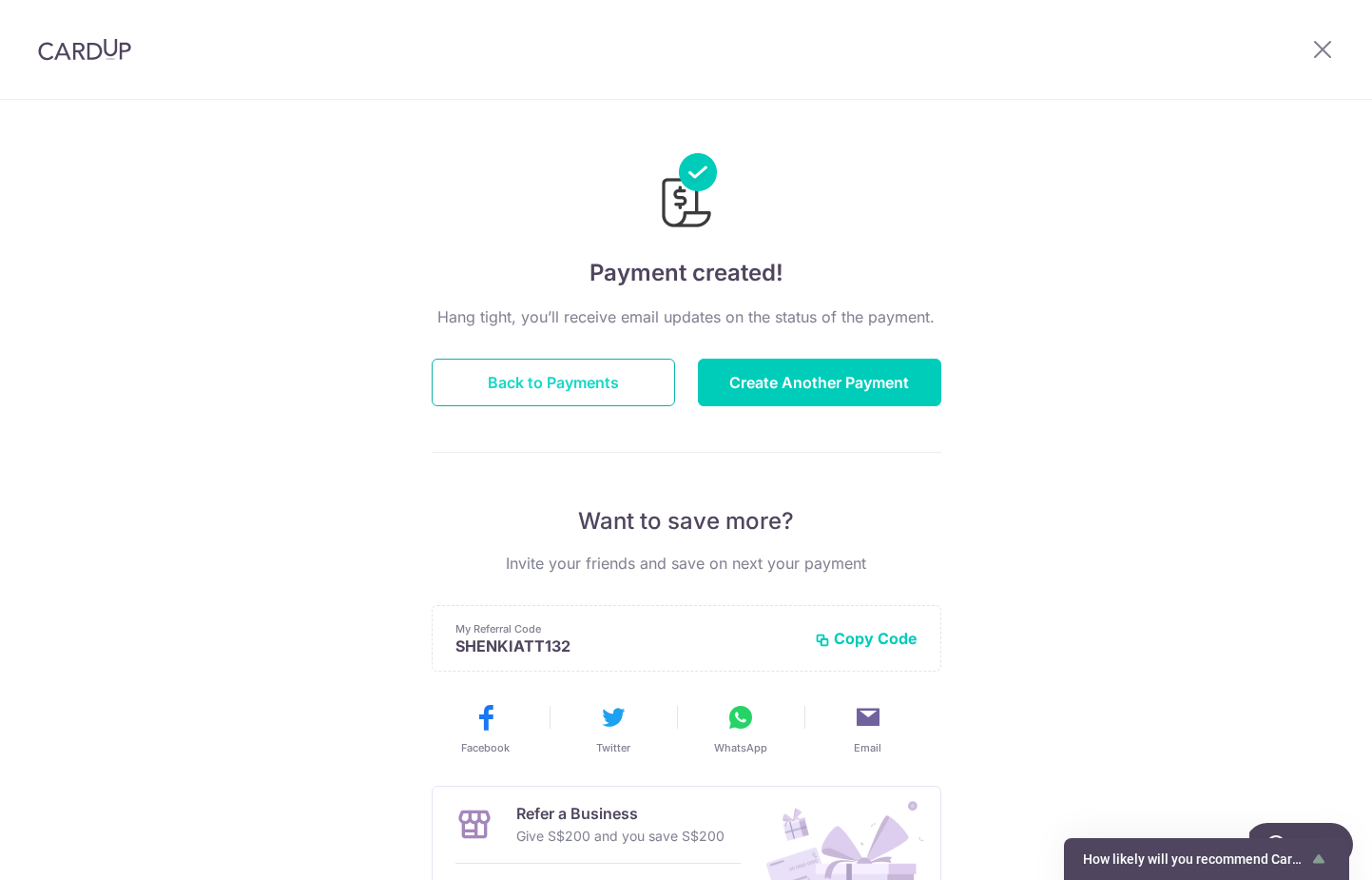
click at [599, 372] on button "Back to Payments" at bounding box center [553, 382] width 243 height 47
